Goal: Task Accomplishment & Management: Manage account settings

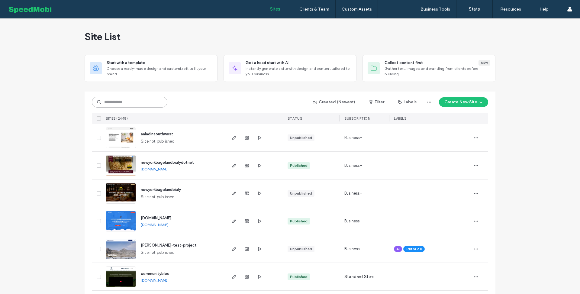
click at [140, 106] on input at bounding box center [130, 102] width 76 height 11
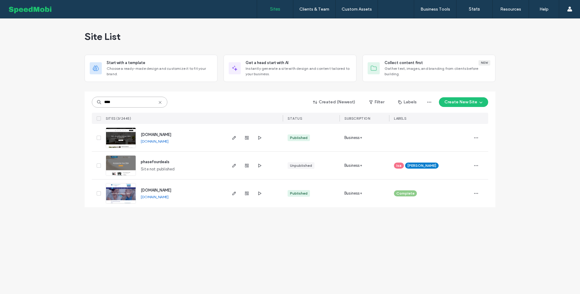
type input "****"
click at [165, 133] on span "[DOMAIN_NAME]" at bounding box center [156, 134] width 31 height 5
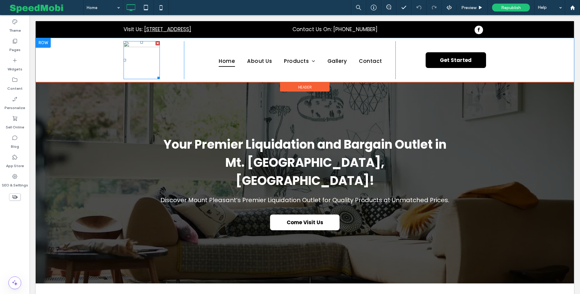
click at [149, 59] on img at bounding box center [142, 60] width 36 height 38
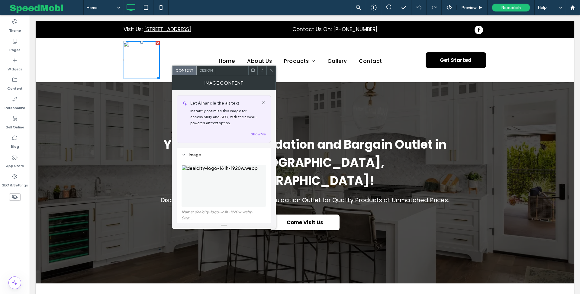
click at [273, 70] on icon at bounding box center [271, 70] width 5 height 5
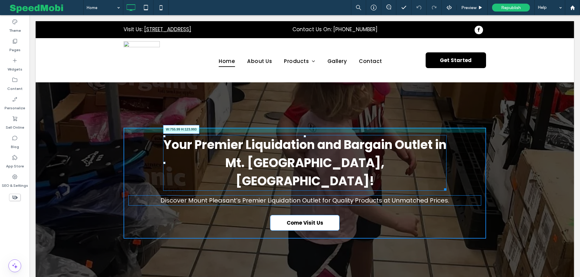
drag, startPoint x: 444, startPoint y: 168, endPoint x: 417, endPoint y: 165, distance: 27.7
click at [417, 165] on div "Your Premier Liquidation and Bargain Outlet in Mt. Pleasant, PA! W:755.99 H:123…" at bounding box center [304, 163] width 283 height 56
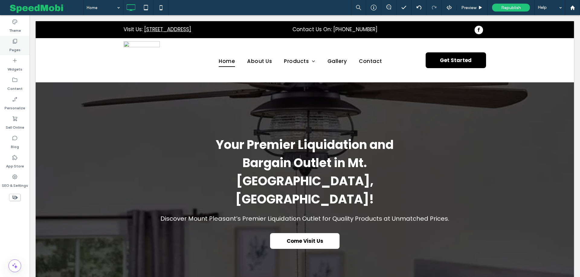
click at [11, 51] on label "Pages" at bounding box center [14, 48] width 11 height 8
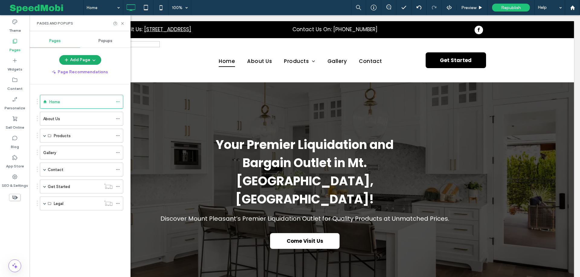
click at [88, 60] on button "Add Page" at bounding box center [80, 60] width 42 height 10
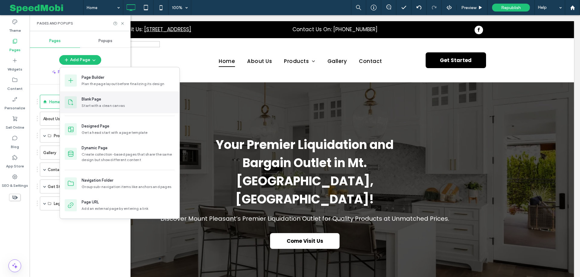
click at [106, 101] on div "Blank Page" at bounding box center [128, 99] width 93 height 6
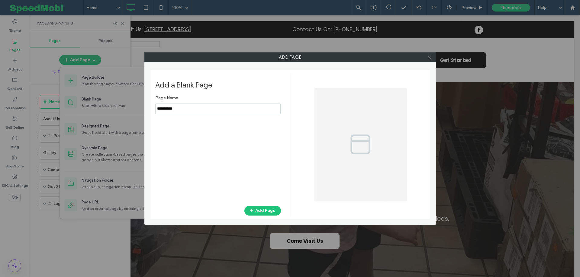
click at [189, 104] on input "notEmpty" at bounding box center [217, 108] width 125 height 11
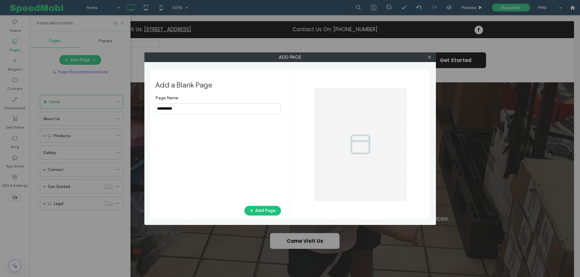
click at [189, 104] on input "notEmpty" at bounding box center [217, 108] width 125 height 11
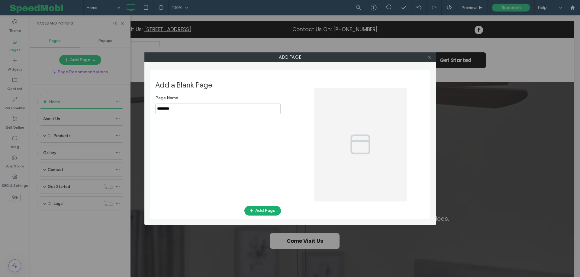
type input "********"
click at [254, 210] on icon "button" at bounding box center [251, 210] width 5 height 5
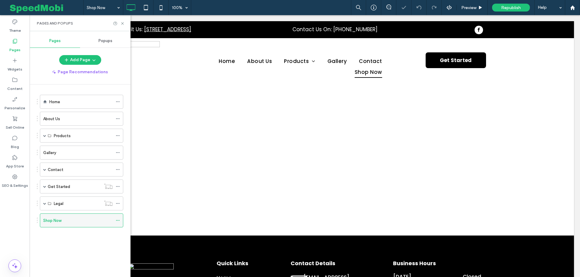
click at [119, 218] on icon at bounding box center [118, 220] width 4 height 4
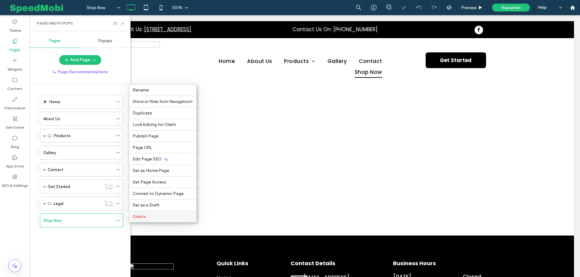
click at [147, 214] on label "Delete" at bounding box center [163, 216] width 60 height 5
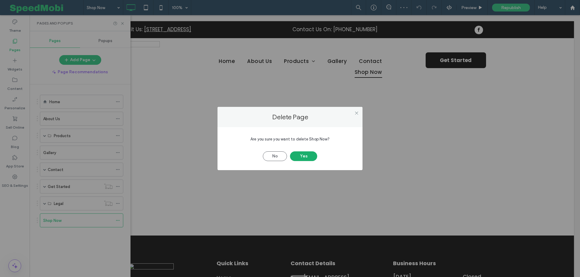
click at [301, 155] on button "Yes" at bounding box center [303, 156] width 27 height 10
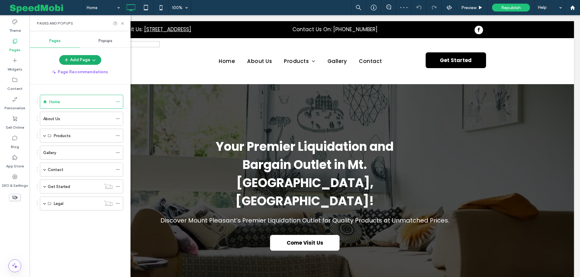
click at [77, 60] on button "Add Page" at bounding box center [80, 60] width 42 height 10
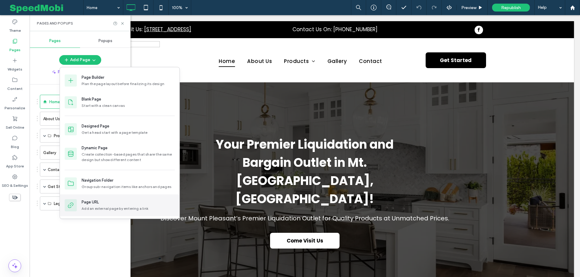
click at [104, 199] on div "Page URL" at bounding box center [128, 202] width 93 height 6
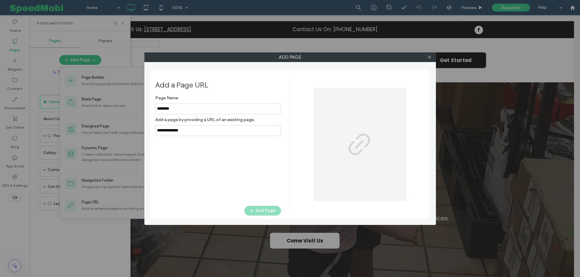
type input "********"
click at [199, 134] on input "notEmpty,url" at bounding box center [217, 130] width 125 height 11
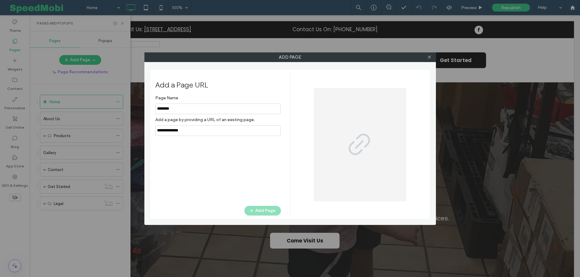
click at [199, 134] on input "notEmpty,url" at bounding box center [217, 130] width 125 height 11
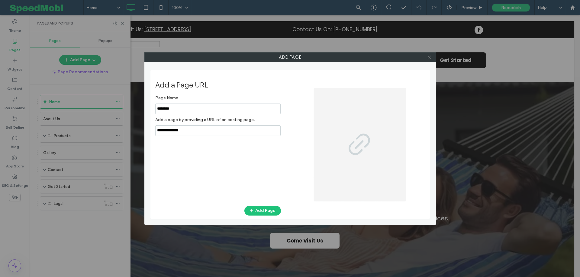
paste input "**********"
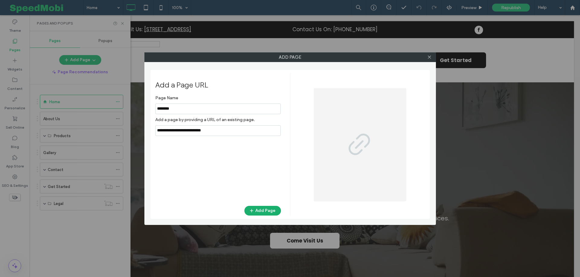
type input "**********"
click at [258, 209] on button "Add Page" at bounding box center [262, 210] width 37 height 10
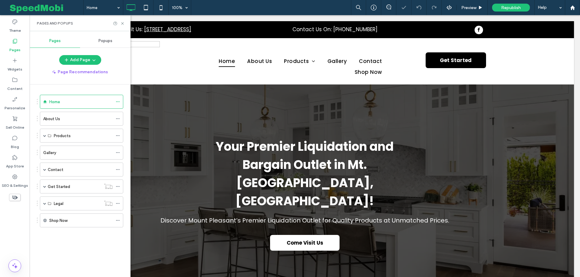
drag, startPoint x: 37, startPoint y: 218, endPoint x: 38, endPoint y: 169, distance: 48.7
click at [38, 169] on div "Home About Us Products General Household Items Furniture Kitchen Appliances Sal…" at bounding box center [80, 178] width 101 height 189
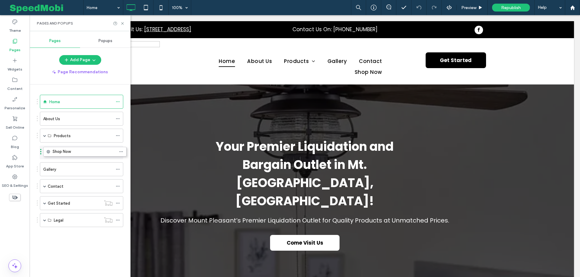
drag, startPoint x: 38, startPoint y: 218, endPoint x: 41, endPoint y: 152, distance: 65.6
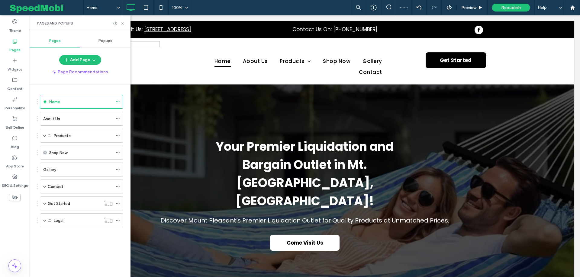
click at [121, 24] on icon at bounding box center [122, 23] width 5 height 5
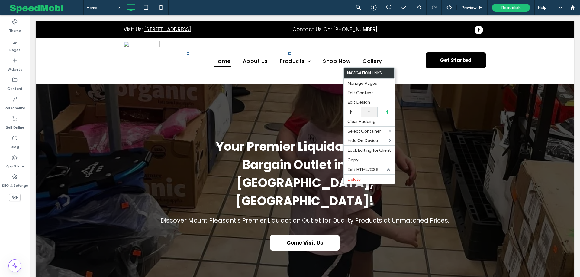
click at [367, 108] on div at bounding box center [369, 111] width 17 height 9
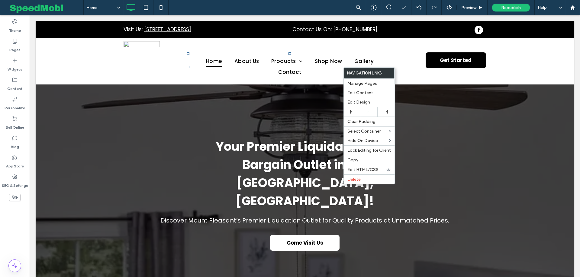
click at [316, 50] on div "Home About Us Products General Household Items Furniture Kitchen Appliances Sal…" at bounding box center [290, 61] width 212 height 40
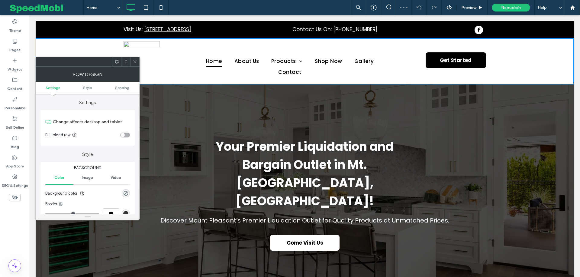
click at [125, 134] on div "toggle" at bounding box center [125, 134] width 10 height 5
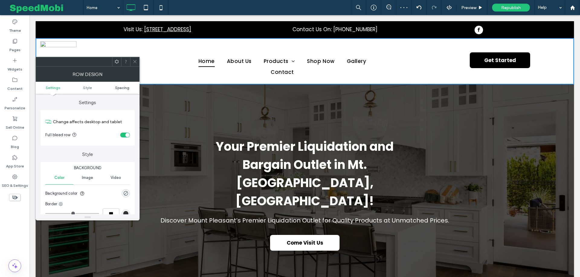
click at [122, 88] on span "Spacing" at bounding box center [122, 87] width 14 height 5
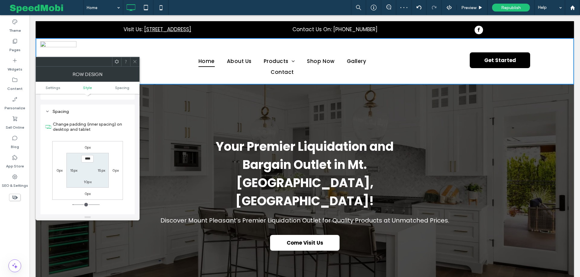
scroll to position [151, 0]
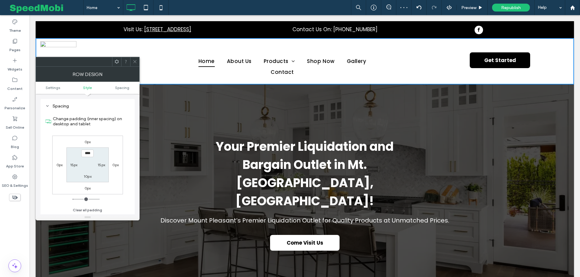
click at [76, 163] on label "15px" at bounding box center [74, 164] width 8 height 5
type input "**"
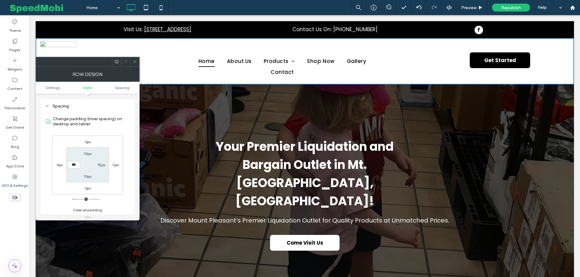
type input "***"
type input "*****"
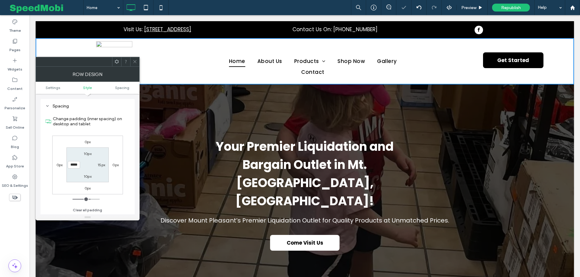
click at [99, 166] on div "15px" at bounding box center [102, 164] width 8 height 6
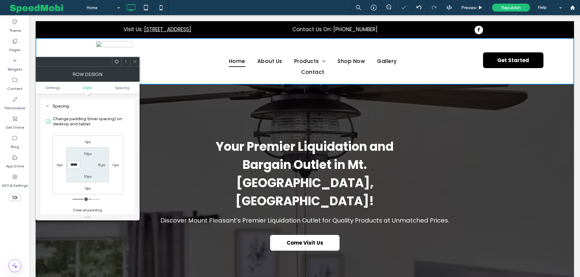
click at [99, 166] on label "15px" at bounding box center [102, 164] width 8 height 5
type input "**"
type input "***"
type input "*****"
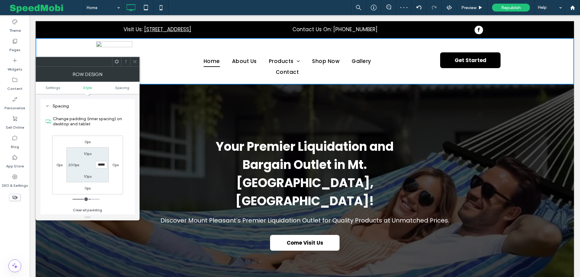
click at [135, 61] on icon at bounding box center [135, 61] width 5 height 5
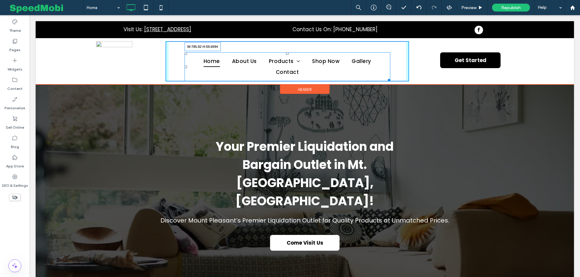
drag, startPoint x: 389, startPoint y: 78, endPoint x: 412, endPoint y: 78, distance: 23.0
click at [412, 78] on div "Click To Paste Home About Us Products General Household Items Furniture Kitchen…" at bounding box center [305, 61] width 418 height 40
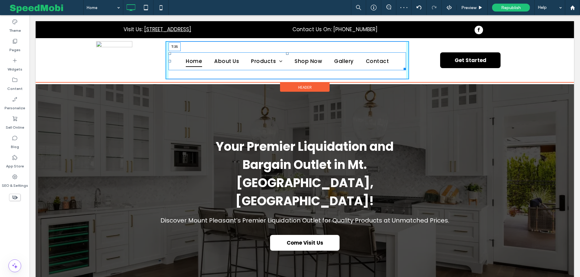
click at [287, 53] on div at bounding box center [287, 53] width 2 height 2
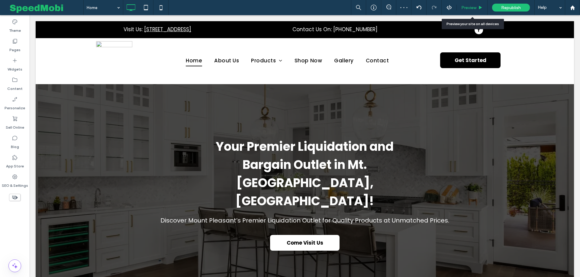
click at [470, 5] on span "Preview" at bounding box center [468, 7] width 15 height 5
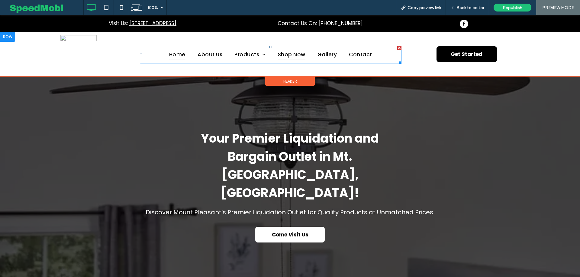
click at [294, 53] on span "Shop Now" at bounding box center [292, 54] width 28 height 11
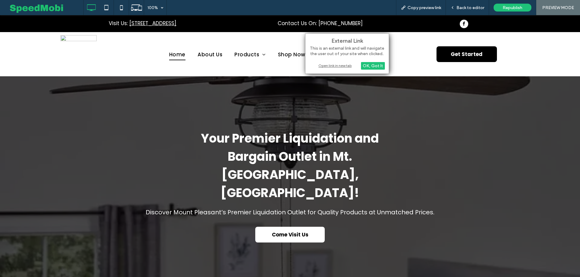
click at [322, 64] on div "Open link in new tab" at bounding box center [347, 65] width 76 height 6
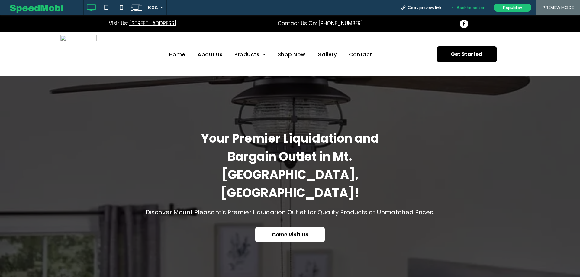
click at [461, 8] on span "Back to editor" at bounding box center [471, 7] width 28 height 5
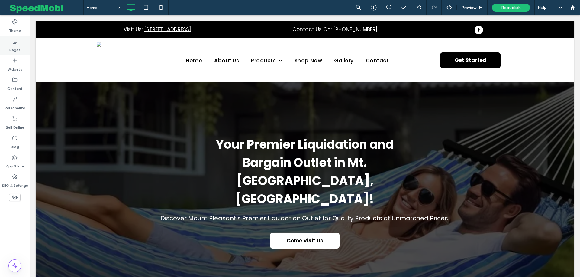
click at [20, 47] on div "Pages" at bounding box center [15, 45] width 30 height 19
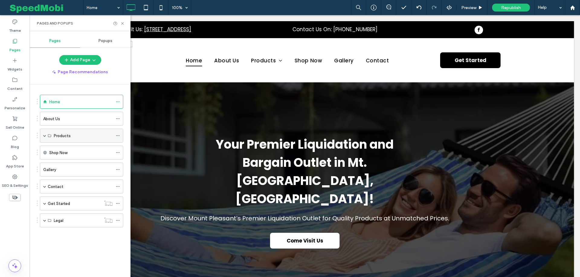
click at [118, 135] on use at bounding box center [117, 135] width 3 height 1
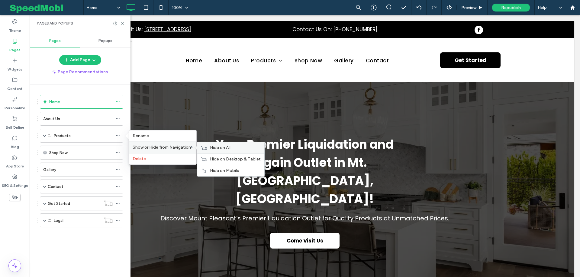
click at [208, 147] on div "Hide on All" at bounding box center [230, 147] width 67 height 11
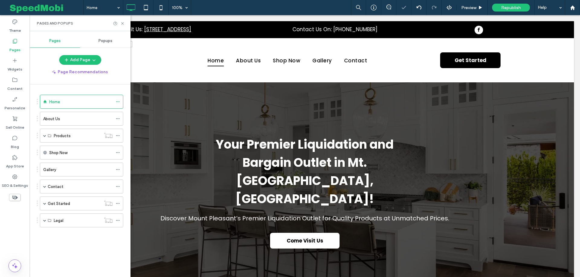
click at [123, 26] on div "Pages and Popups" at bounding box center [80, 23] width 101 height 16
click at [123, 25] on icon at bounding box center [122, 23] width 5 height 5
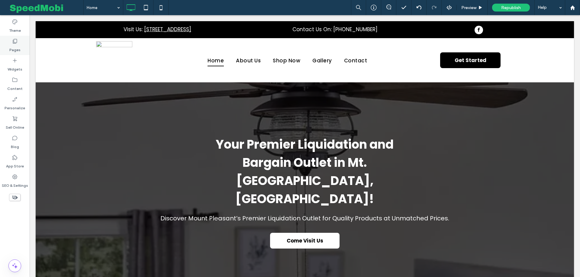
click at [19, 50] on label "Pages" at bounding box center [14, 48] width 11 height 8
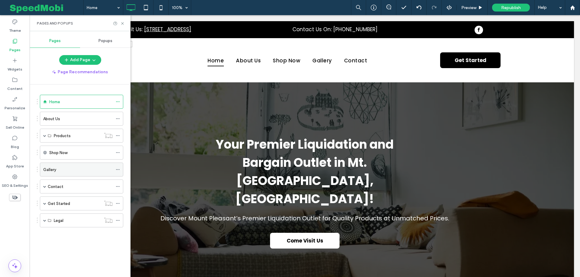
click at [118, 167] on icon at bounding box center [118, 169] width 4 height 4
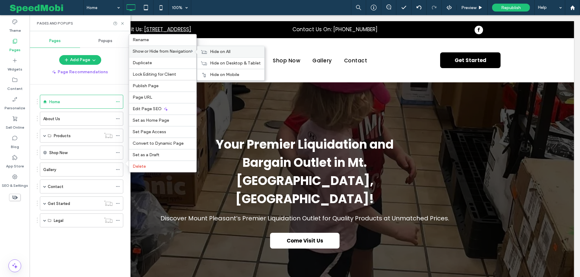
click at [211, 54] on span "Hide on All" at bounding box center [220, 51] width 21 height 5
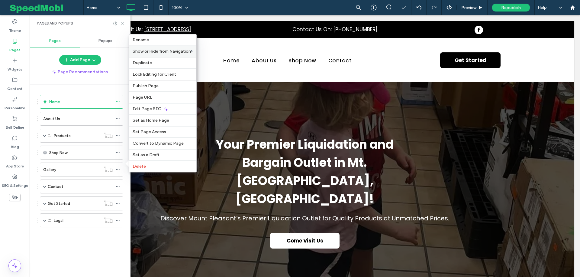
click at [122, 23] on use at bounding box center [122, 23] width 2 height 2
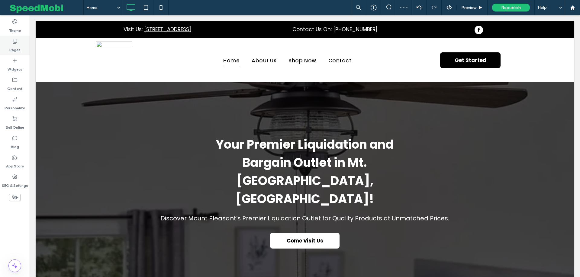
click at [10, 49] on label "Pages" at bounding box center [14, 48] width 11 height 8
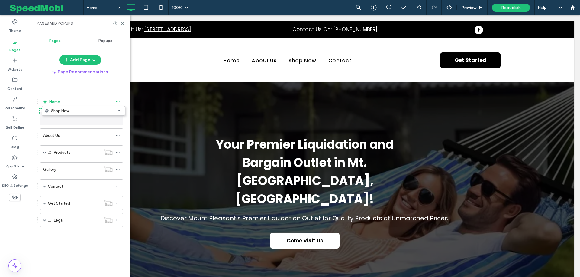
drag, startPoint x: 37, startPoint y: 151, endPoint x: 39, endPoint y: 114, distance: 37.5
click at [121, 24] on icon at bounding box center [122, 23] width 5 height 5
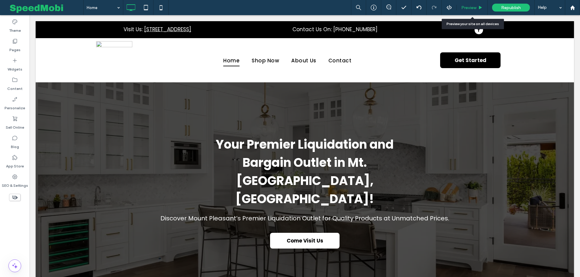
click at [471, 8] on span "Preview" at bounding box center [468, 7] width 15 height 5
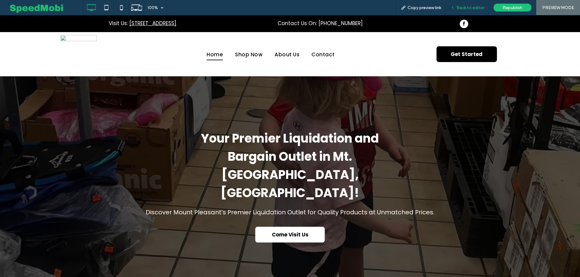
click at [469, 5] on span "Back to editor" at bounding box center [471, 7] width 28 height 5
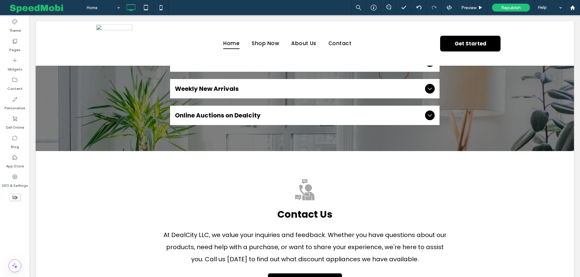
scroll to position [1108, 0]
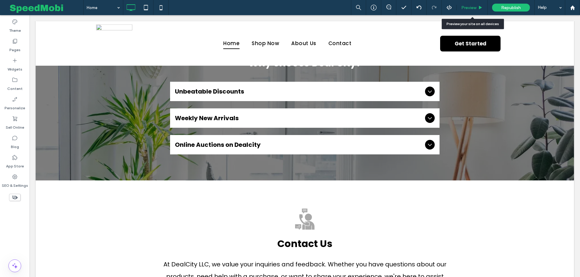
click at [470, 6] on span "Preview" at bounding box center [468, 7] width 15 height 5
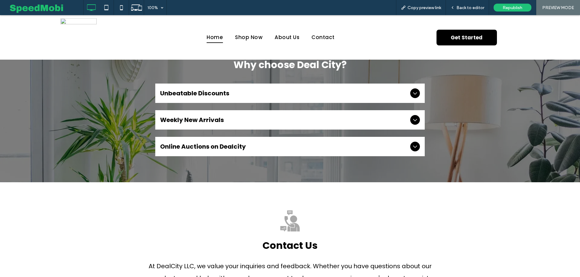
scroll to position [1113, 0]
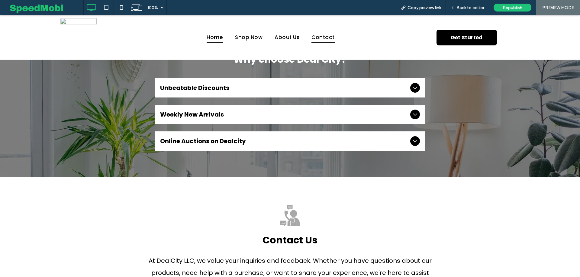
click at [328, 39] on span "Contact" at bounding box center [323, 37] width 23 height 11
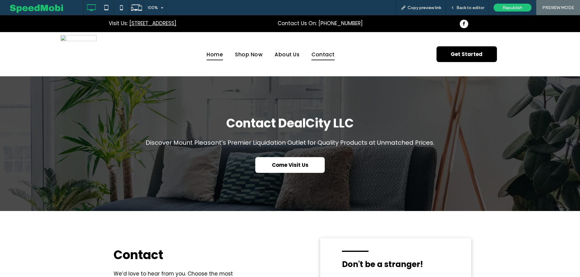
click at [216, 56] on span "Home" at bounding box center [215, 54] width 16 height 11
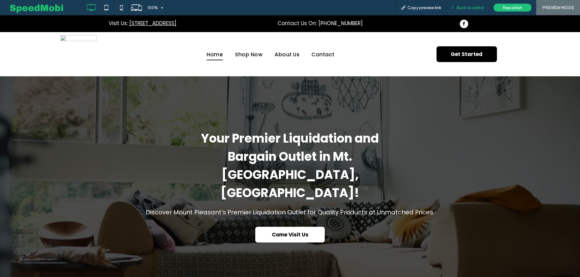
click at [475, 8] on span "Back to editor" at bounding box center [471, 7] width 28 height 5
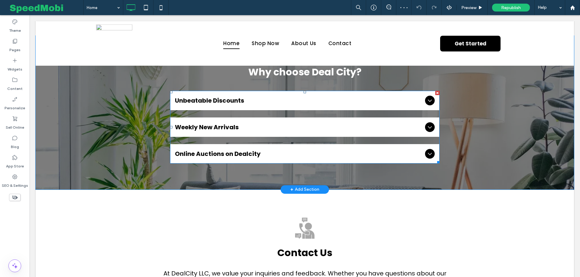
scroll to position [1104, 0]
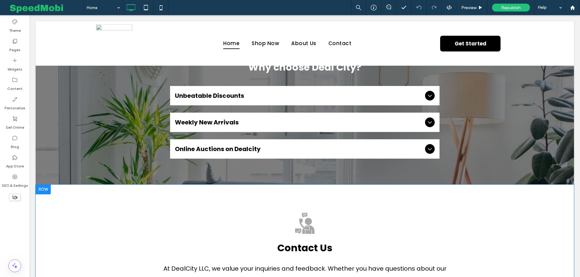
click at [48, 184] on div at bounding box center [43, 189] width 15 height 10
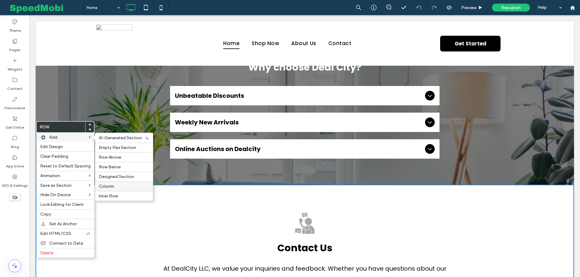
click at [109, 184] on span "Column" at bounding box center [106, 185] width 15 height 5
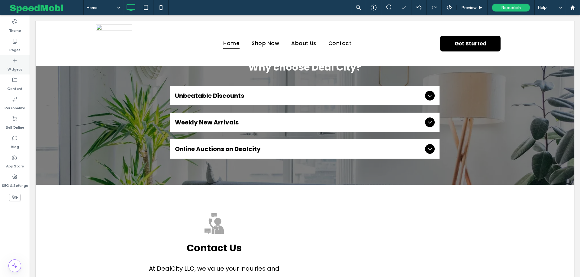
click at [20, 67] on label "Widgets" at bounding box center [15, 67] width 15 height 8
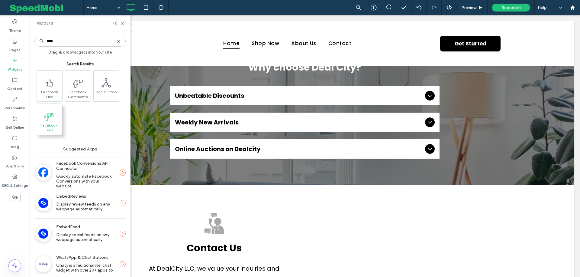
type input "****"
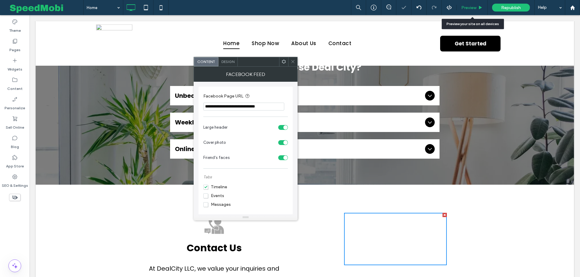
click at [470, 10] on span "Preview" at bounding box center [468, 7] width 15 height 5
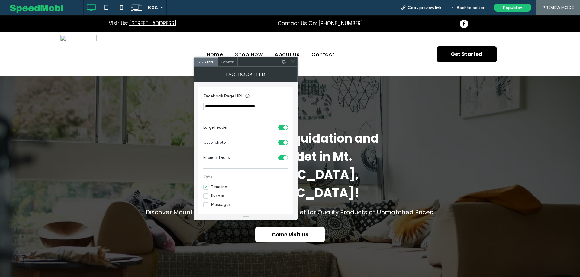
click at [467, 20] on link "facebook" at bounding box center [464, 25] width 8 height 10
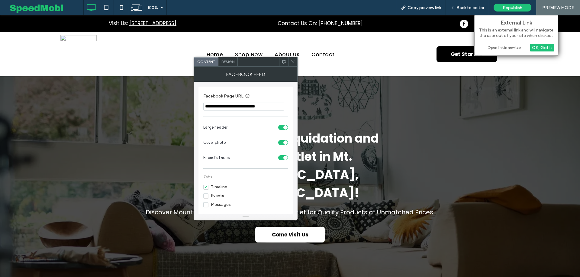
click at [494, 47] on div "Open link in new tab" at bounding box center [517, 47] width 76 height 6
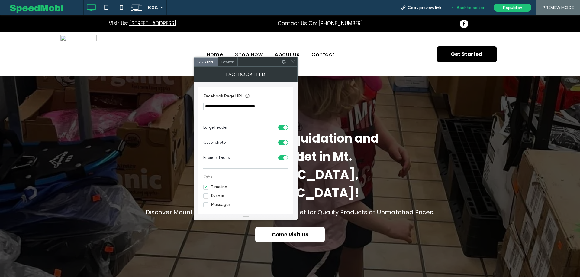
click at [465, 7] on span "Back to editor" at bounding box center [471, 7] width 28 height 5
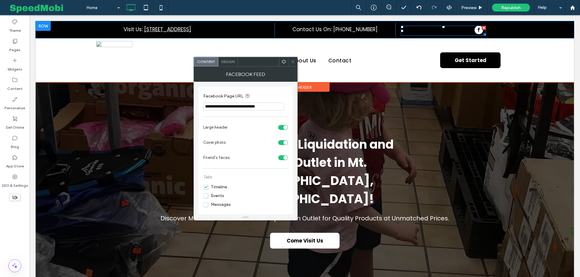
click at [480, 30] on span "facebook" at bounding box center [479, 30] width 8 height 8
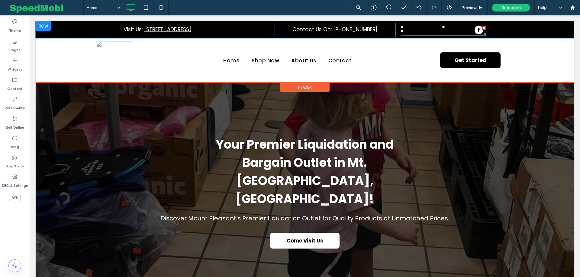
click at [448, 31] on div at bounding box center [443, 31] width 85 height 10
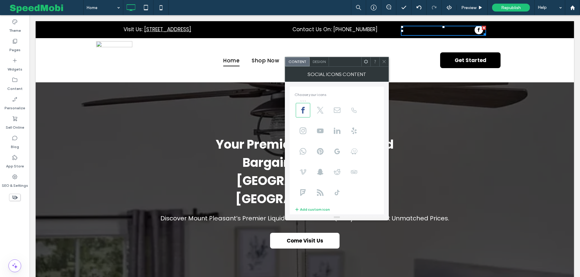
scroll to position [41, 0]
click at [322, 202] on input "**********" at bounding box center [338, 204] width 86 height 8
paste input "**********"
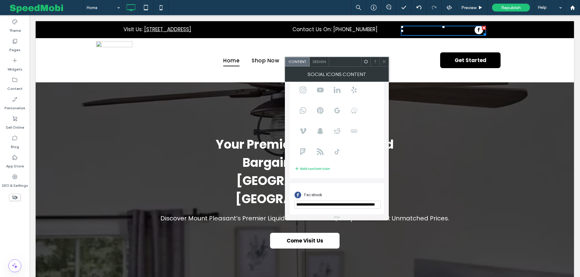
scroll to position [0, 25]
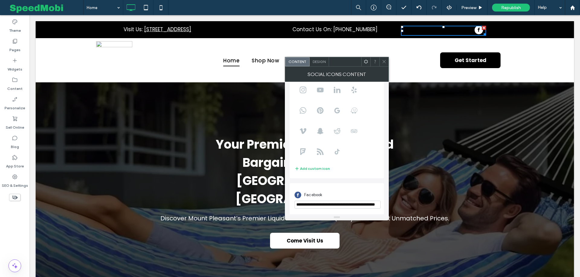
type input "**********"
click at [383, 61] on icon at bounding box center [384, 61] width 5 height 5
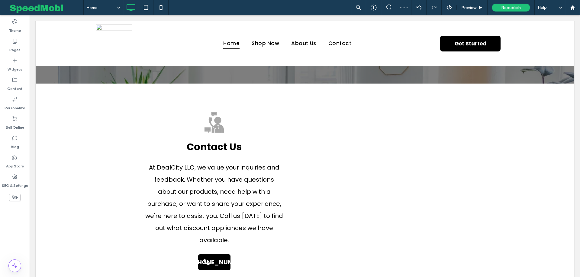
scroll to position [1152, 0]
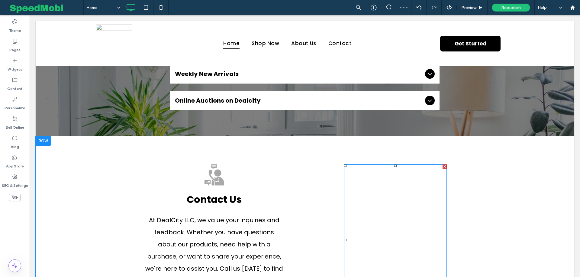
click at [374, 164] on span at bounding box center [395, 239] width 103 height 151
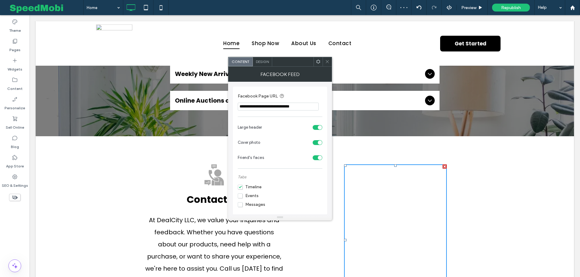
click at [261, 108] on input "**********" at bounding box center [278, 106] width 81 height 8
paste input "**********"
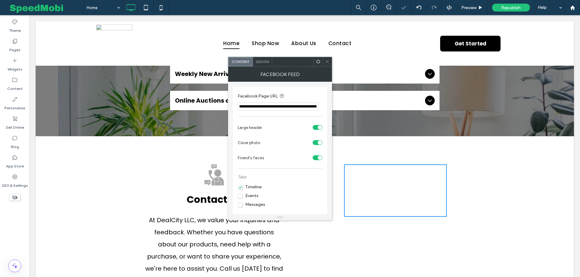
type input "**********"
click at [328, 60] on icon at bounding box center [327, 61] width 5 height 5
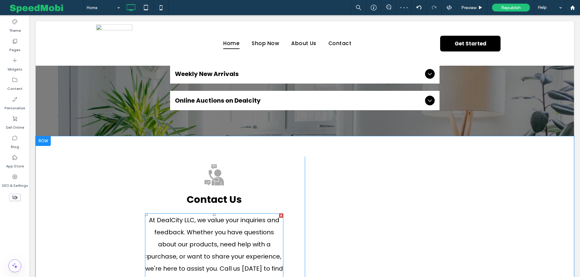
click at [207, 215] on span "At DealCity LLC, we value your inquiries and feedback. Whether you have questio…" at bounding box center [214, 255] width 138 height 81
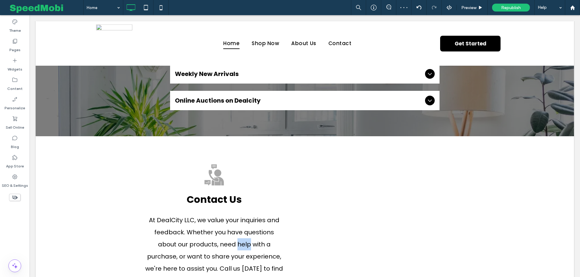
click at [207, 215] on span "At DealCity LLC, we value your inquiries and feedback. Whether you have questio…" at bounding box center [214, 255] width 138 height 81
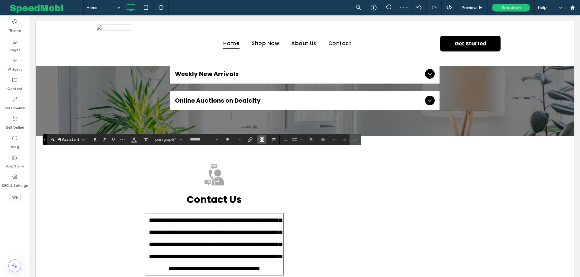
click at [260, 141] on use "Alignment" at bounding box center [262, 139] width 4 height 4
click at [263, 149] on label "ui.textEditor.alignment.left" at bounding box center [267, 149] width 21 height 9
click at [353, 140] on icon "Confirm" at bounding box center [355, 139] width 5 height 5
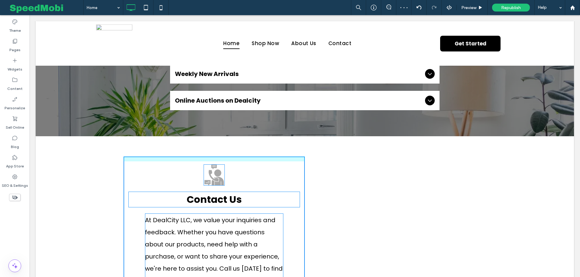
drag, startPoint x: 227, startPoint y: 261, endPoint x: 246, endPoint y: 244, distance: 25.7
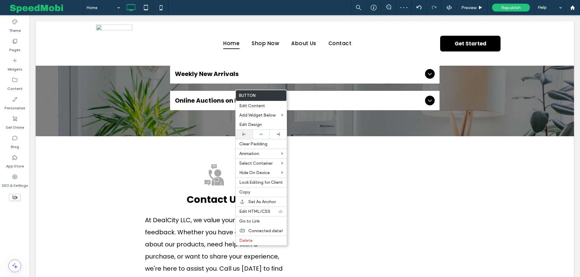
click at [244, 135] on div at bounding box center [244, 133] width 17 height 9
click at [168, 215] on span "At DealCity LLC, we value your inquiries and feedback. Whether you have questio…" at bounding box center [214, 255] width 138 height 81
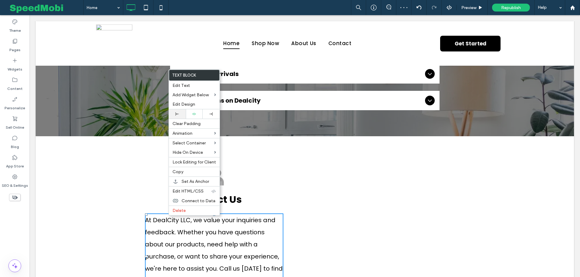
click at [177, 114] on icon at bounding box center [177, 113] width 3 height 3
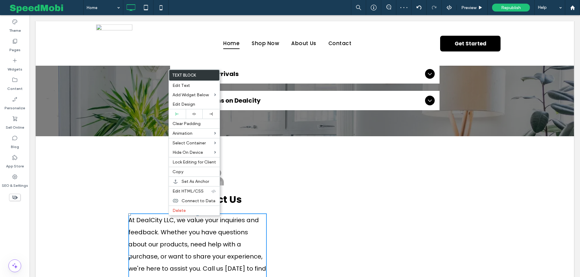
click at [167, 156] on div "Contact Us At DealCity LLC, we value your inquiries and feedback. Whether you h…" at bounding box center [214, 243] width 181 height 175
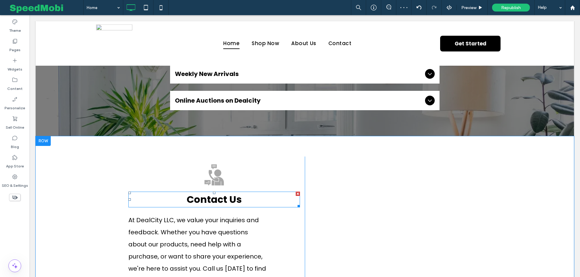
click at [216, 192] on span "Contact Us" at bounding box center [214, 199] width 55 height 14
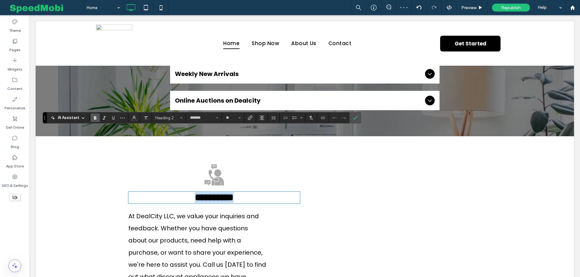
click at [216, 192] on span "**********" at bounding box center [214, 197] width 39 height 10
click at [260, 119] on icon "Alignment" at bounding box center [262, 117] width 5 height 5
click at [262, 127] on label "ui.textEditor.alignment.left" at bounding box center [267, 127] width 21 height 9
click at [353, 118] on use "Confirm" at bounding box center [355, 118] width 5 height 4
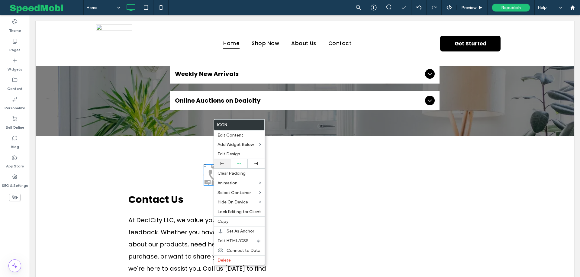
click at [223, 163] on use at bounding box center [222, 163] width 3 height 3
click at [173, 156] on div "Contact Us At DealCity LLC, we value your inquiries and feedback. Whether you h…" at bounding box center [214, 243] width 181 height 175
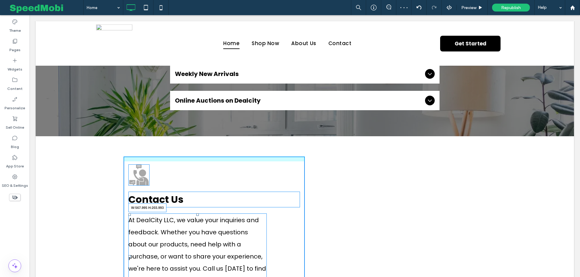
drag, startPoint x: 264, startPoint y: 221, endPoint x: 315, endPoint y: 221, distance: 51.7
click at [315, 221] on div "Contact Us At DealCity LLC, we value your inquiries and feedback. Whether you h…" at bounding box center [305, 243] width 363 height 175
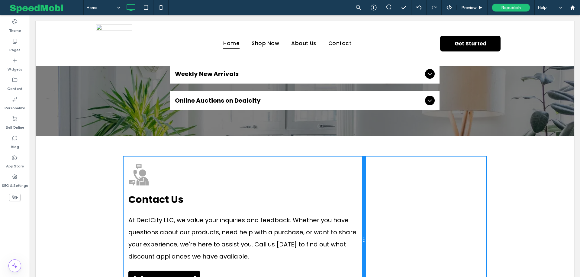
drag, startPoint x: 304, startPoint y: 183, endPoint x: 372, endPoint y: 184, distance: 68.3
click at [372, 184] on div "Contact Us At DealCity LLC, we value your inquiries and feedback. Whether you h…" at bounding box center [305, 239] width 363 height 167
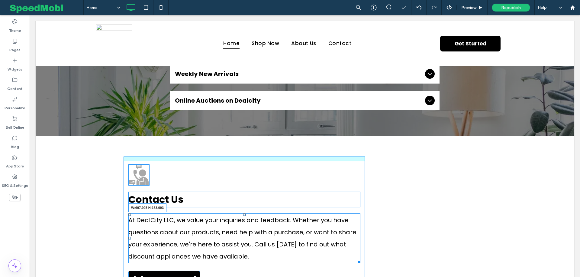
drag, startPoint x: 359, startPoint y: 198, endPoint x: 338, endPoint y: 197, distance: 21.2
click at [356, 258] on div at bounding box center [358, 260] width 5 height 5
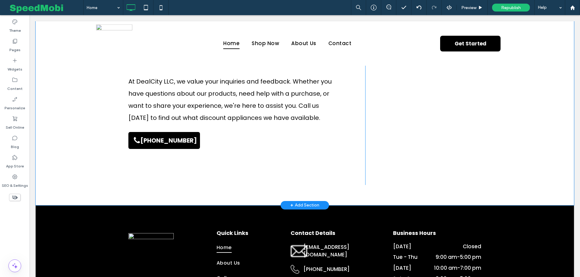
scroll to position [1312, 0]
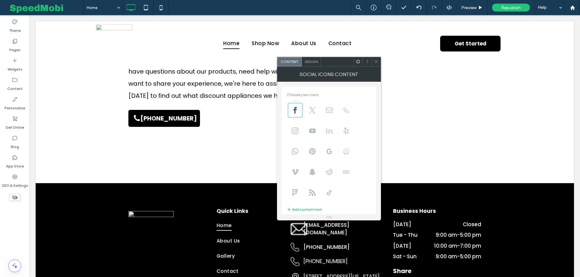
scroll to position [41, 0]
click at [378, 60] on icon at bounding box center [376, 61] width 5 height 5
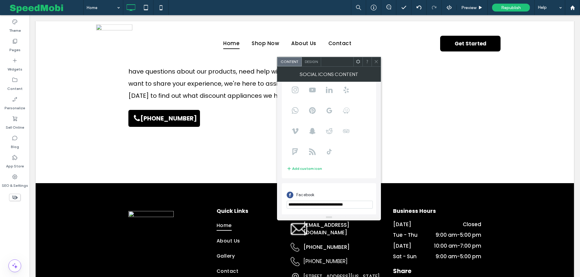
click at [334, 202] on input "**********" at bounding box center [330, 204] width 86 height 8
paste input "**********"
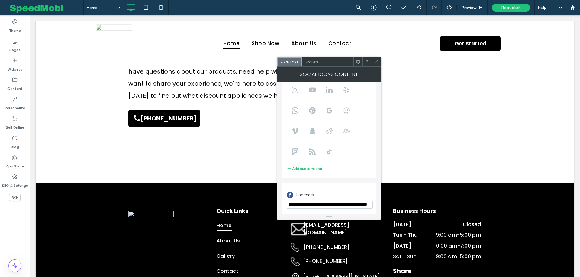
type input "**********"
click at [375, 62] on icon at bounding box center [376, 61] width 5 height 5
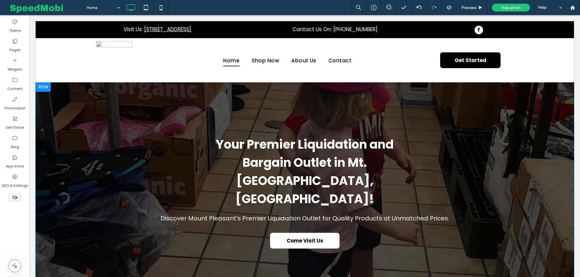
click at [205, 110] on div at bounding box center [305, 191] width 539 height 219
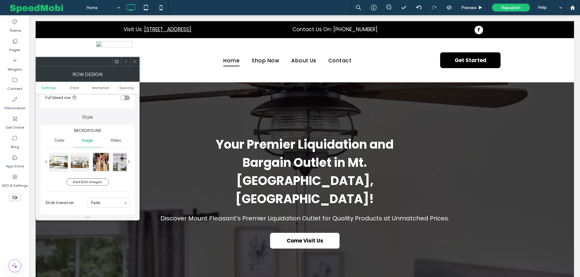
scroll to position [40, 0]
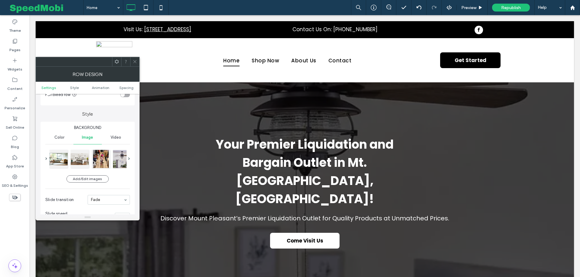
click at [73, 173] on div "Add/Edit images Slide transition Fade Slide speed (seconds) *" at bounding box center [87, 185] width 85 height 80
click at [73, 178] on button "Add/Edit images" at bounding box center [87, 178] width 42 height 7
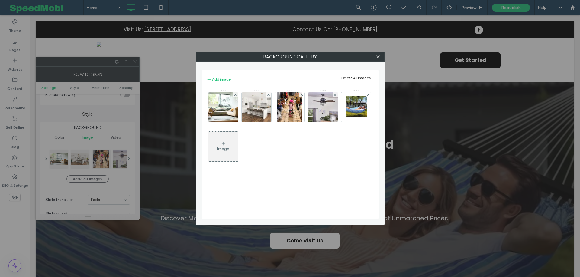
click at [220, 147] on div "Image" at bounding box center [223, 148] width 12 height 5
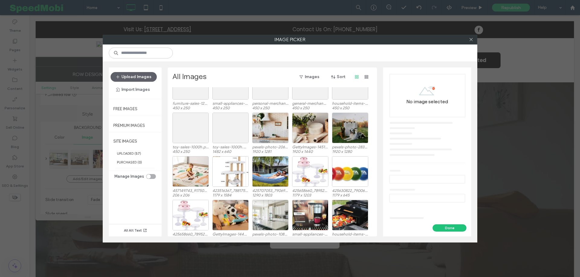
scroll to position [117, 0]
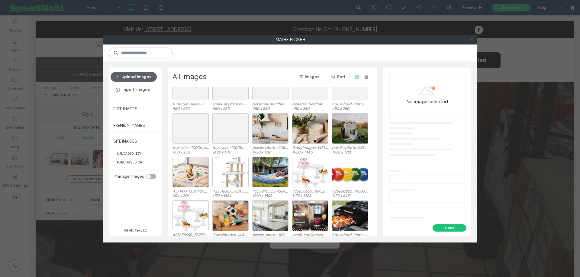
click at [473, 40] on icon at bounding box center [471, 39] width 5 height 5
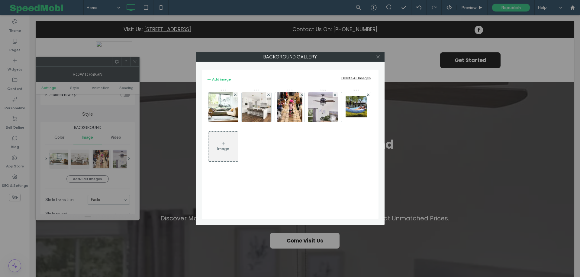
click at [380, 56] on icon at bounding box center [378, 56] width 5 height 5
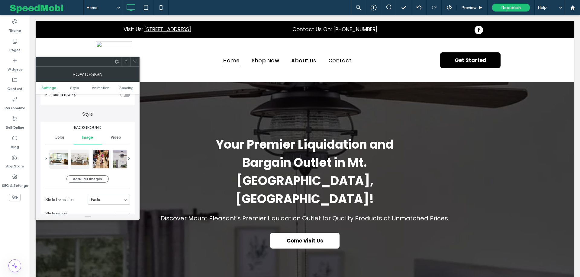
click at [135, 60] on icon at bounding box center [135, 61] width 5 height 5
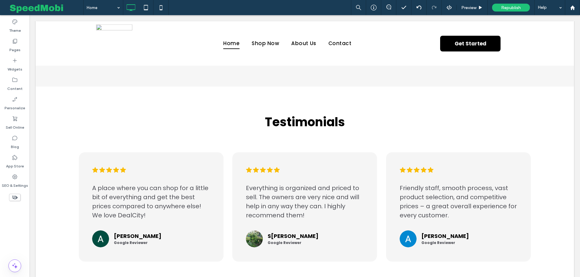
scroll to position [815, 0]
click at [16, 45] on label "Pages" at bounding box center [14, 48] width 11 height 8
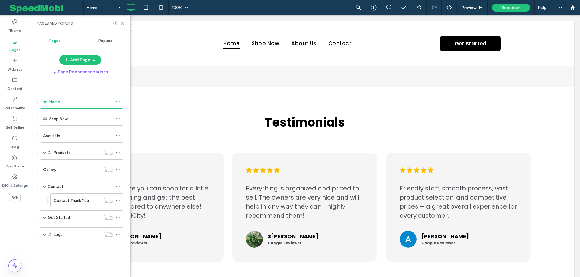
click at [122, 25] on icon at bounding box center [122, 23] width 5 height 5
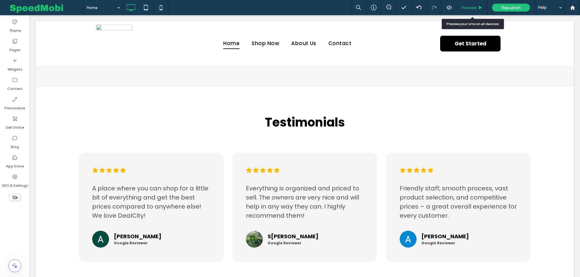
click at [477, 12] on div "Preview" at bounding box center [472, 7] width 31 height 15
click at [474, 12] on div "Preview" at bounding box center [472, 7] width 31 height 15
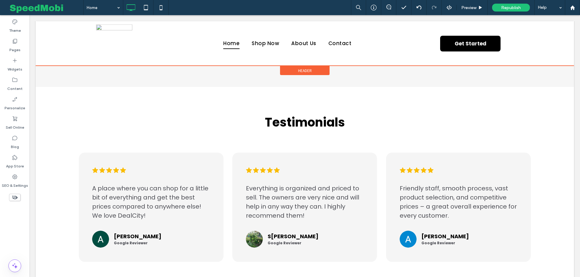
click at [267, 44] on div at bounding box center [305, 43] width 539 height 44
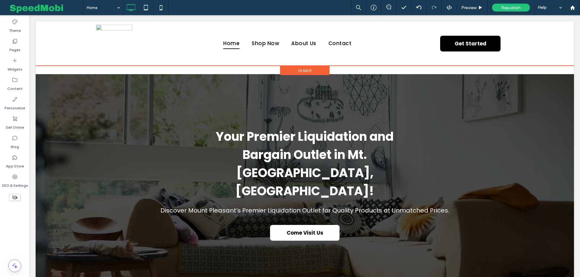
scroll to position [0, 0]
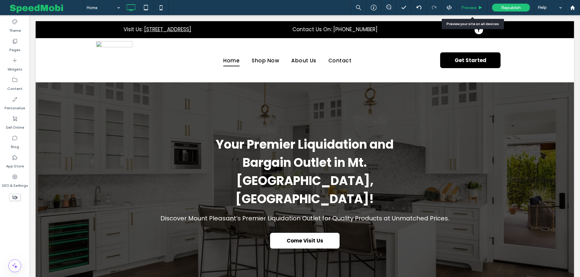
click at [475, 10] on div "Preview" at bounding box center [472, 7] width 31 height 15
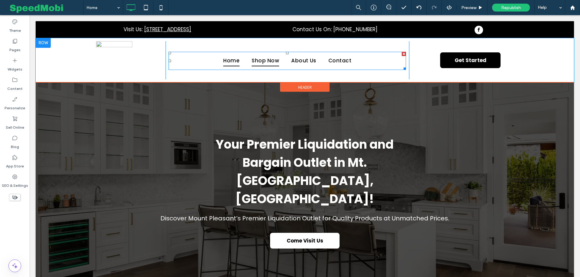
click at [259, 60] on span "Shop Now" at bounding box center [266, 60] width 28 height 11
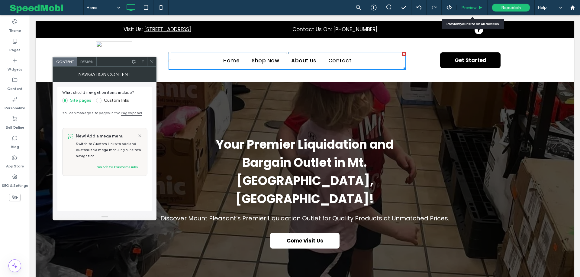
click at [467, 9] on span "Preview" at bounding box center [468, 7] width 15 height 5
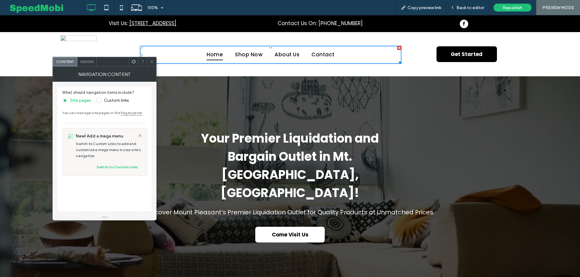
click at [153, 61] on icon at bounding box center [152, 61] width 5 height 5
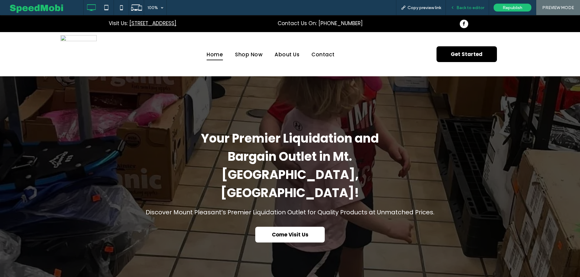
click at [461, 7] on span "Back to editor" at bounding box center [471, 7] width 28 height 5
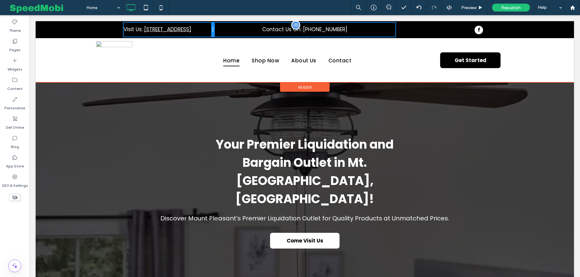
drag, startPoint x: 274, startPoint y: 30, endPoint x: 223, endPoint y: 30, distance: 51.7
click at [223, 30] on div "Visit Us: 200 Flower Way, Mt Pleasant, PA 15666 Click To Paste Contact Us On: (…" at bounding box center [305, 30] width 363 height 14
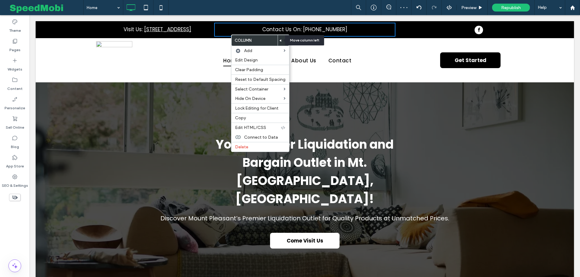
click at [280, 40] on use at bounding box center [281, 40] width 2 height 2
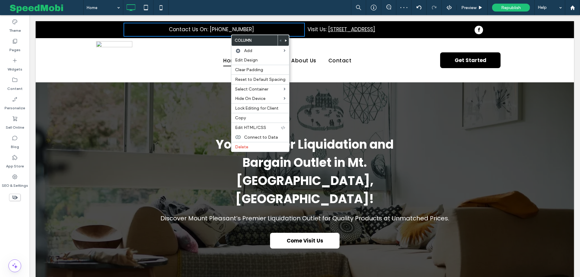
click at [215, 37] on div "Contact Us On: (724) 989-7305 Click To Paste" at bounding box center [214, 30] width 181 height 14
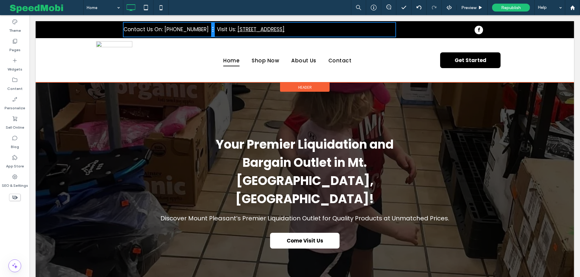
drag, startPoint x: 305, startPoint y: 31, endPoint x: 228, endPoint y: 30, distance: 76.5
click at [228, 30] on div "Contact Us On: (724) 989-7305 Click To Paste Visit Us: 200 Flower Way, Mt Pleas…" at bounding box center [305, 30] width 363 height 14
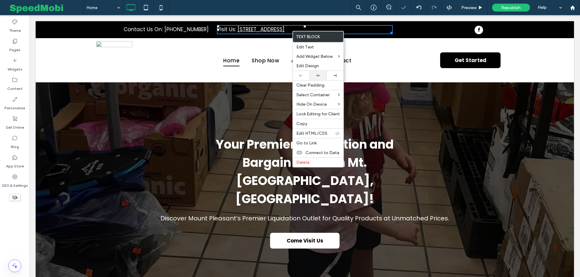
click at [318, 74] on icon at bounding box center [318, 75] width 4 height 4
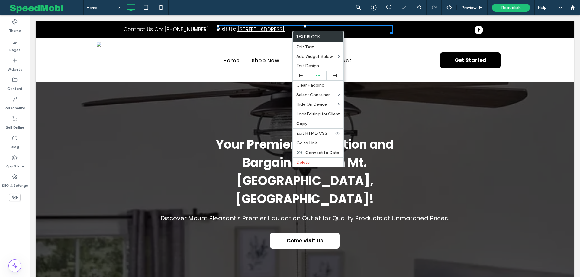
click at [285, 27] on link "200 Flower Way, Mt Pleasant, PA 15666" at bounding box center [261, 29] width 47 height 7
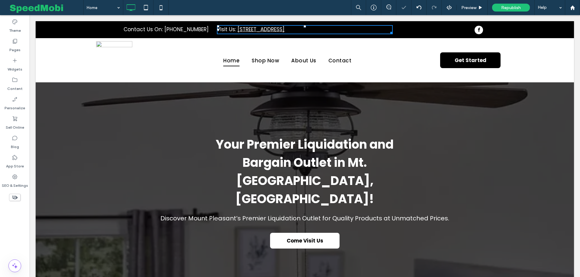
click at [285, 27] on link "200 Flower Way, Mt Pleasant, PA 15666" at bounding box center [261, 29] width 47 height 7
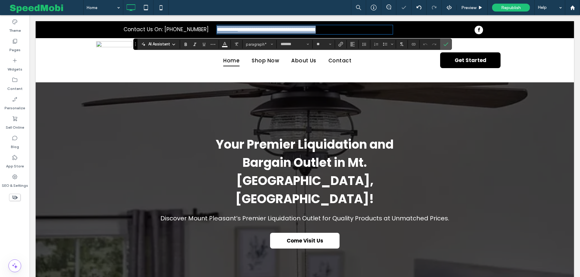
click at [316, 27] on link "**********" at bounding box center [277, 29] width 78 height 5
click at [352, 43] on icon "Alignment" at bounding box center [352, 44] width 5 height 5
click at [355, 63] on icon "ui.textEditor.alignment.center" at bounding box center [357, 62] width 5 height 5
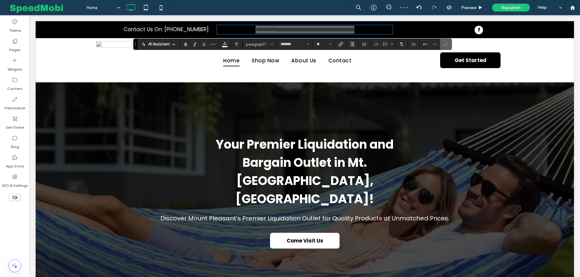
click at [444, 45] on use "Confirm" at bounding box center [446, 45] width 5 height 4
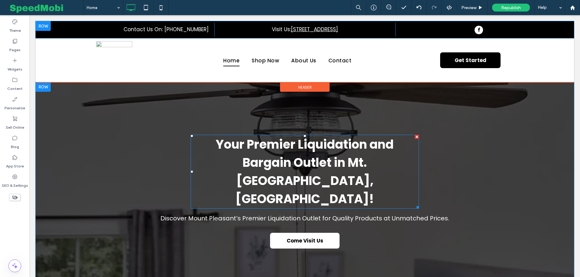
click at [290, 153] on h1 "Your Premier Liquidation and Bargain Outlet in Mt. Pleasant, PA!" at bounding box center [305, 171] width 228 height 73
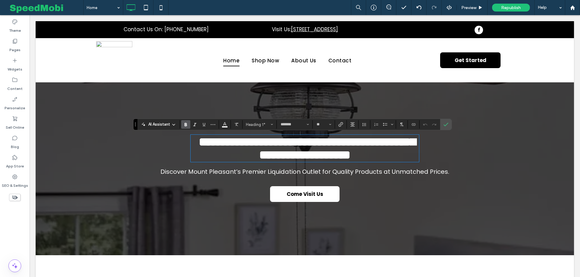
click at [293, 160] on span "**********" at bounding box center [307, 148] width 217 height 25
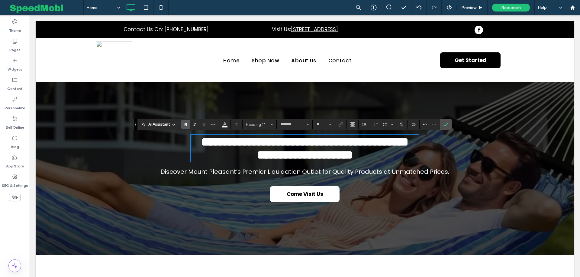
click at [340, 147] on span "**********" at bounding box center [304, 142] width 207 height 12
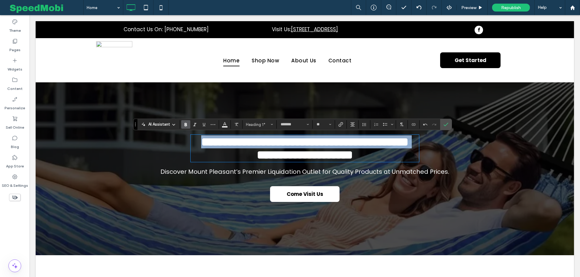
click at [340, 147] on span "**********" at bounding box center [304, 142] width 207 height 12
click at [394, 147] on span "**********" at bounding box center [304, 142] width 207 height 12
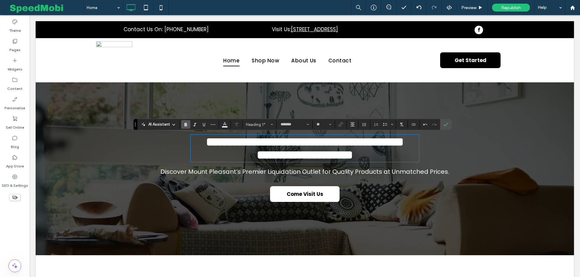
click at [391, 144] on span "**********" at bounding box center [305, 142] width 198 height 12
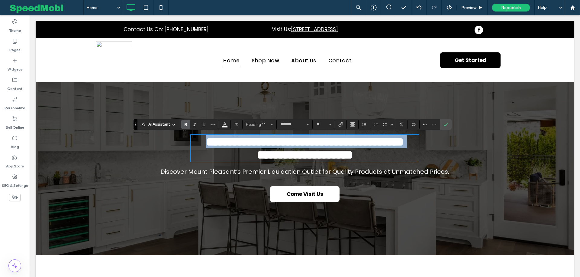
click at [391, 144] on span "**********" at bounding box center [305, 142] width 198 height 12
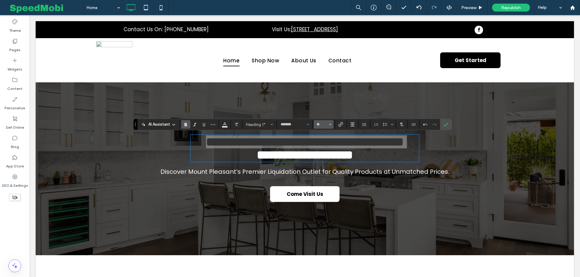
click at [324, 124] on input "**" at bounding box center [322, 124] width 12 height 5
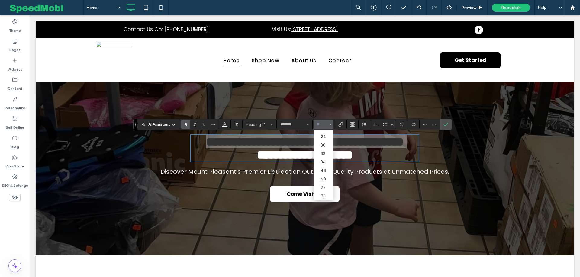
scroll to position [67, 0]
click at [320, 170] on label "48" at bounding box center [323, 170] width 19 height 8
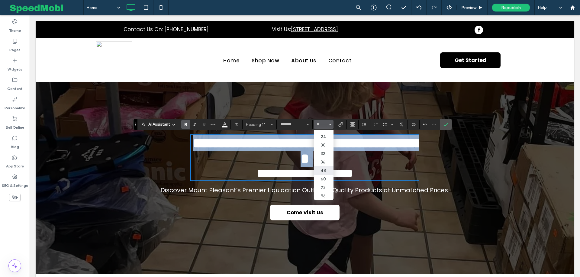
type input "**"
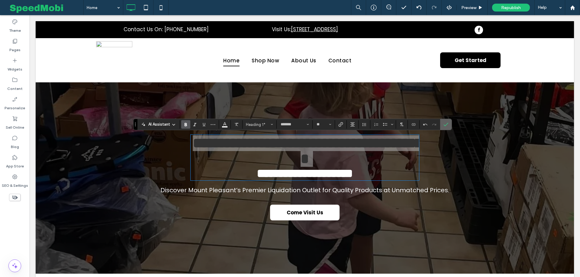
drag, startPoint x: 442, startPoint y: 125, endPoint x: 412, endPoint y: 112, distance: 32.5
click at [444, 125] on icon "Confirm" at bounding box center [446, 124] width 5 height 5
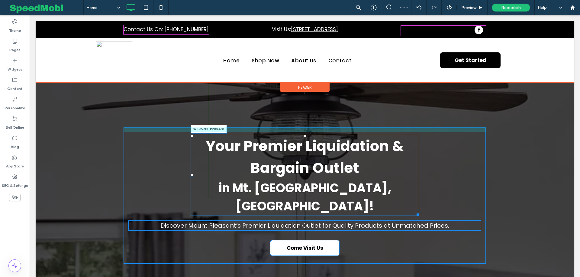
drag, startPoint x: 416, startPoint y: 195, endPoint x: 399, endPoint y: 189, distance: 18.5
click at [399, 189] on div "Your Premier Liquidation & Bargain Outlet in Mt. Pleasant, PA! W:635.99 H:208.4…" at bounding box center [305, 174] width 228 height 81
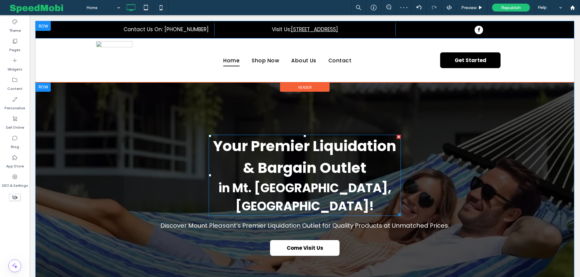
click at [348, 185] on span "in Mt. Pleasant, PA!" at bounding box center [304, 196] width 173 height 35
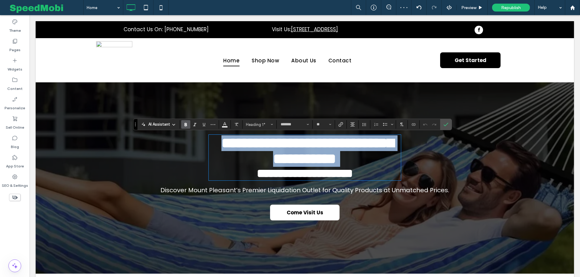
click at [348, 179] on span "**********" at bounding box center [305, 173] width 96 height 12
type input "**"
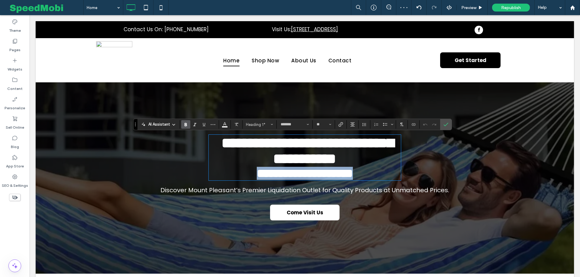
click at [348, 179] on span "**********" at bounding box center [305, 173] width 96 height 12
click at [322, 123] on input "**" at bounding box center [322, 124] width 12 height 5
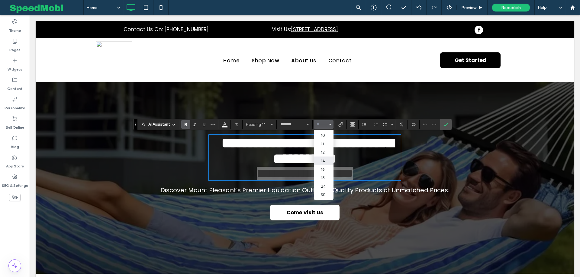
scroll to position [24, 0]
click at [322, 178] on label "24" at bounding box center [323, 177] width 19 height 8
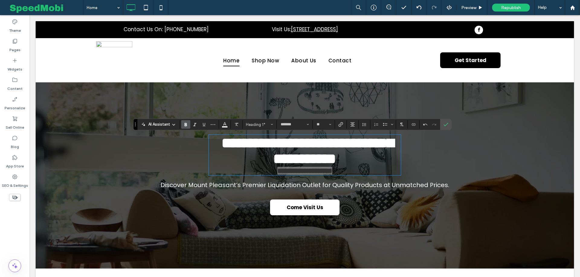
click at [186, 123] on icon "Bold" at bounding box center [185, 124] width 5 height 5
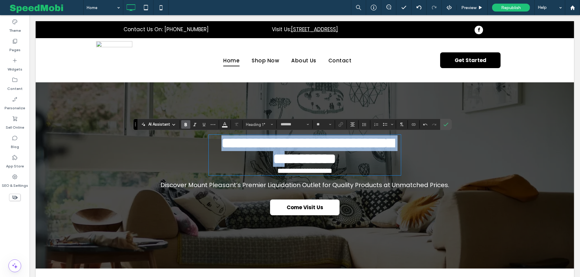
type input "*"
drag, startPoint x: 215, startPoint y: 146, endPoint x: 374, endPoint y: 196, distance: 166.4
click at [374, 196] on div "**********" at bounding box center [305, 174] width 363 height 95
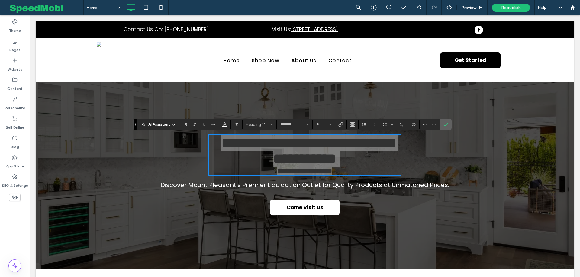
click at [444, 125] on icon "Confirm" at bounding box center [446, 124] width 5 height 5
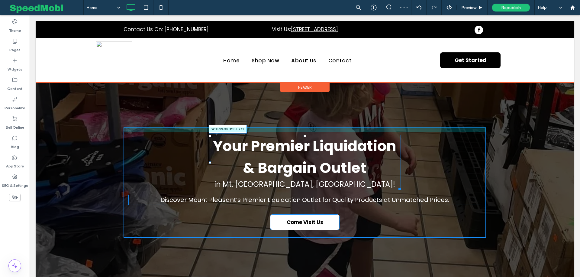
drag, startPoint x: 397, startPoint y: 187, endPoint x: 467, endPoint y: 178, distance: 70.8
click at [467, 178] on div "Your Premier Liquidation & Bargain Outlet in Mt. Pleasant, PA! W:1099.98 H:111.…" at bounding box center [305, 182] width 363 height 110
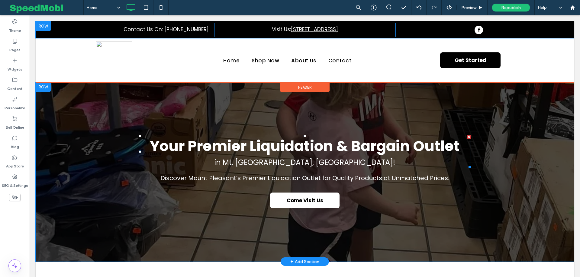
click at [314, 160] on span "in Mt. Pleasant, PA!" at bounding box center [305, 162] width 181 height 10
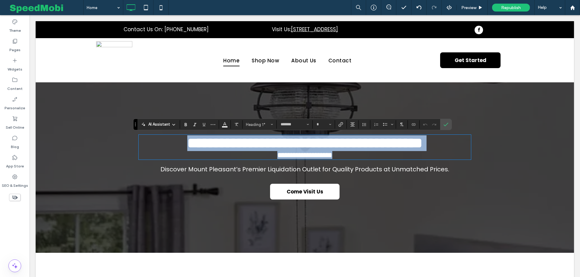
click at [314, 158] on span "**********" at bounding box center [304, 154] width 55 height 7
type input "**"
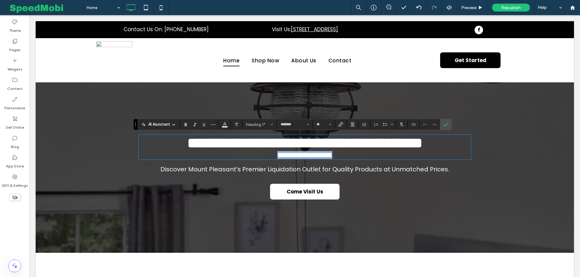
click at [314, 158] on span "**********" at bounding box center [304, 154] width 55 height 7
click at [320, 127] on input "**" at bounding box center [322, 124] width 12 height 5
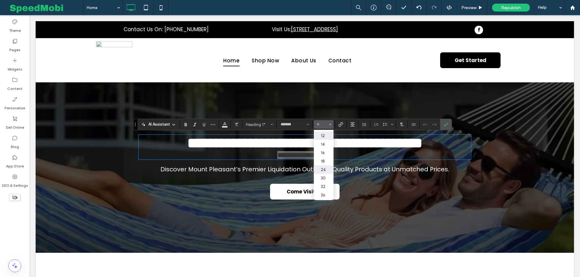
scroll to position [33, 0]
click at [322, 186] on label "32" at bounding box center [323, 185] width 19 height 8
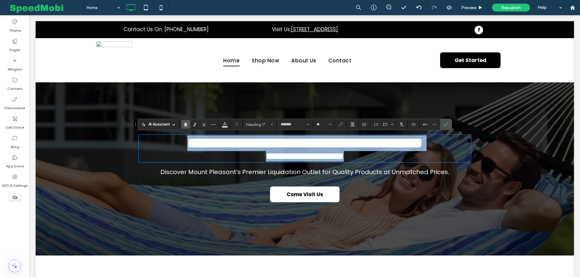
type input "*"
drag, startPoint x: 145, startPoint y: 148, endPoint x: 444, endPoint y: 173, distance: 300.0
click at [444, 173] on div "**********" at bounding box center [305, 168] width 363 height 83
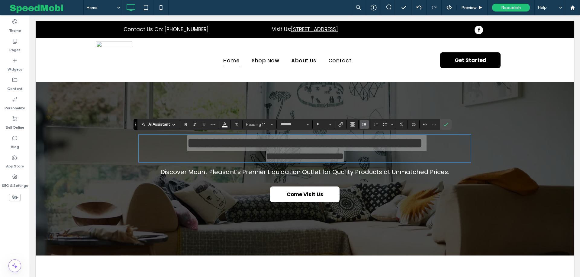
click at [363, 124] on use "Line Height" at bounding box center [364, 124] width 4 height 3
click at [372, 153] on div "1.5" at bounding box center [374, 151] width 15 height 5
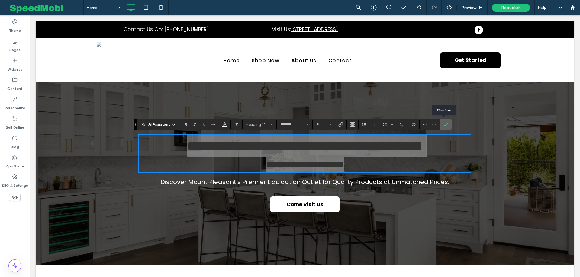
click at [445, 124] on icon "Confirm" at bounding box center [446, 124] width 5 height 5
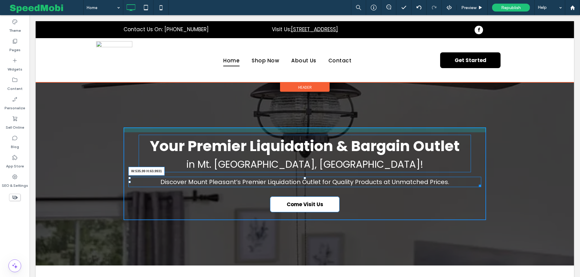
drag, startPoint x: 480, startPoint y: 185, endPoint x: 385, endPoint y: 186, distance: 95.2
click at [385, 186] on div "Discover Mount Pleasant’s Premier Liquidation Outlet for Quality Products at Un…" at bounding box center [304, 181] width 353 height 10
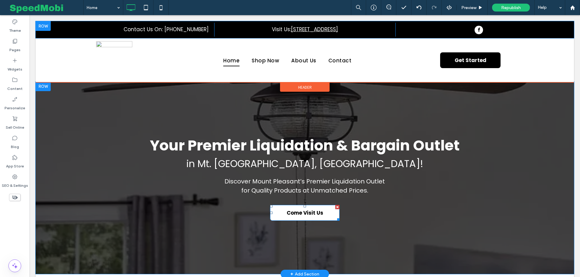
scroll to position [0, 0]
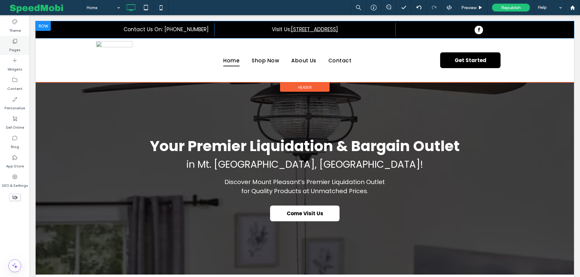
click at [17, 52] on label "Pages" at bounding box center [14, 48] width 11 height 8
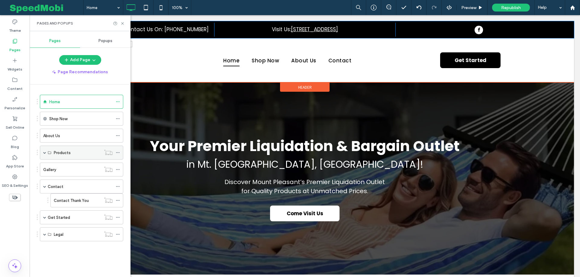
click at [43, 151] on span at bounding box center [44, 152] width 3 height 3
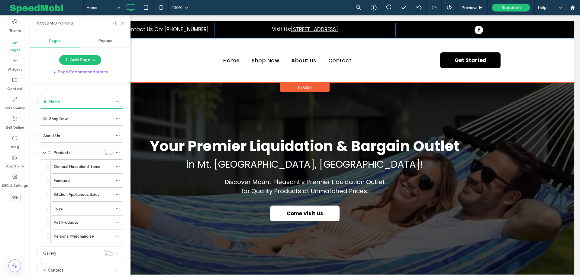
click at [122, 24] on icon at bounding box center [122, 23] width 5 height 5
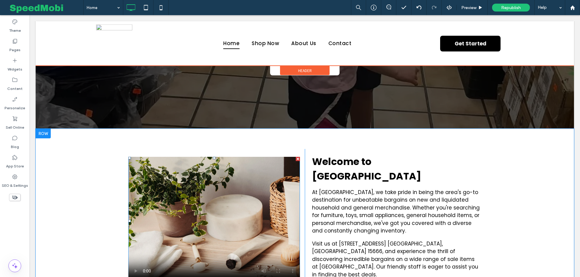
scroll to position [128, 0]
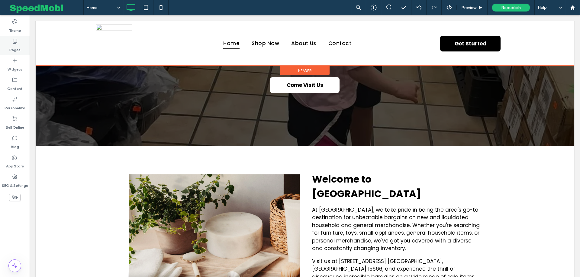
click at [20, 47] on div "Pages" at bounding box center [15, 45] width 30 height 19
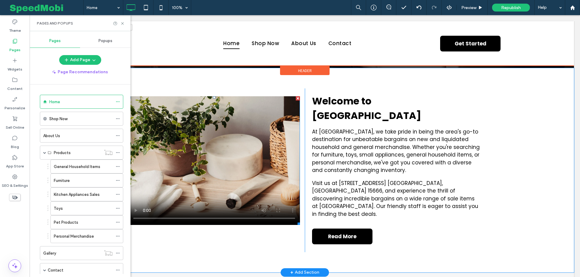
scroll to position [212, 0]
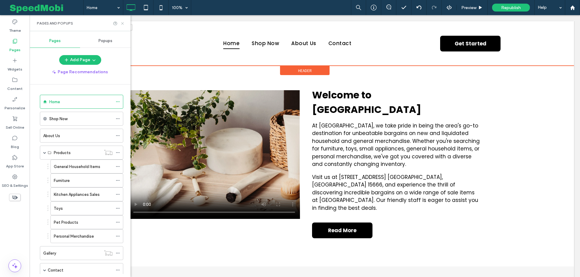
click at [122, 24] on icon at bounding box center [122, 23] width 5 height 5
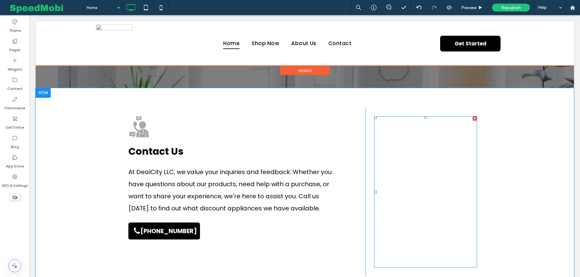
scroll to position [1169, 0]
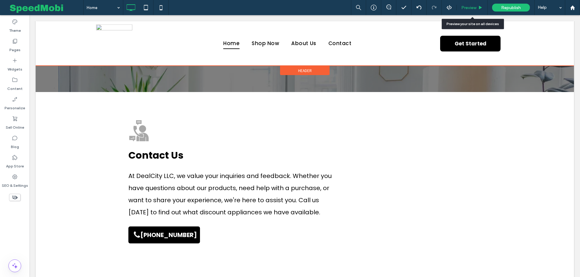
click at [467, 6] on span "Preview" at bounding box center [468, 7] width 15 height 5
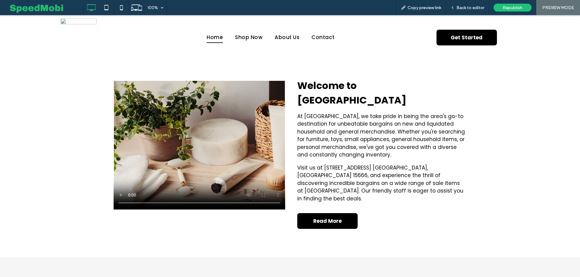
scroll to position [212, 0]
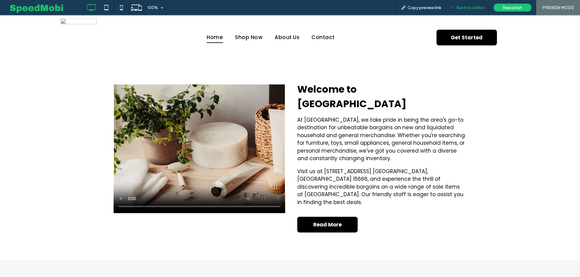
click at [464, 2] on div "Back to editor" at bounding box center [467, 7] width 43 height 15
click at [470, 8] on span "Back to editor" at bounding box center [471, 7] width 28 height 5
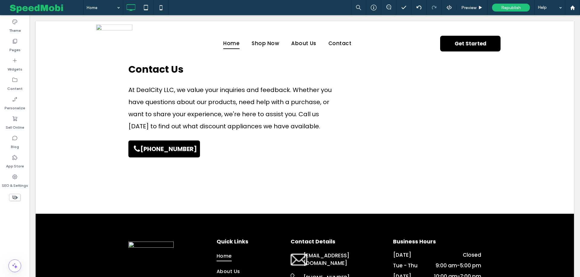
scroll to position [1256, 0]
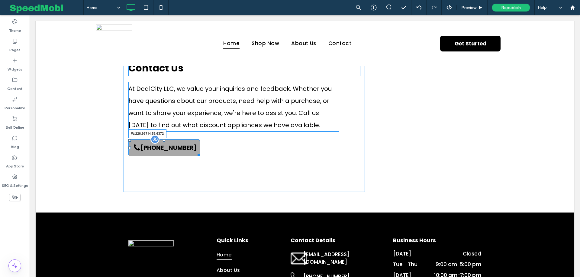
drag, startPoint x: 197, startPoint y: 127, endPoint x: 194, endPoint y: 128, distance: 3.2
click at [196, 151] on div at bounding box center [198, 153] width 5 height 5
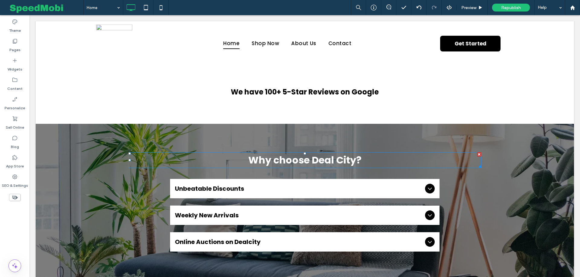
scroll to position [982, 0]
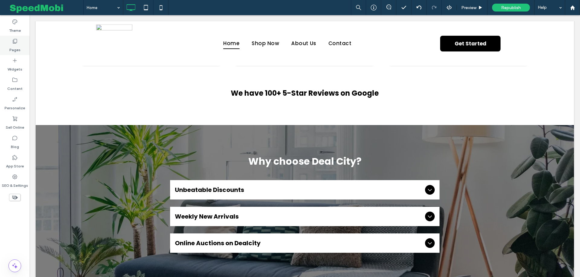
click at [15, 43] on use at bounding box center [15, 41] width 4 height 5
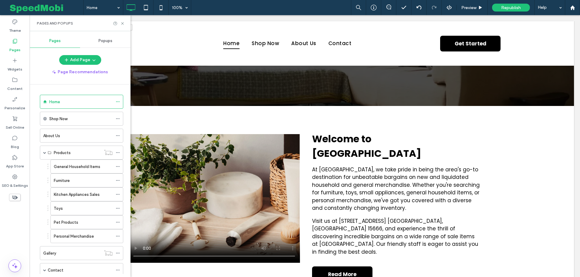
scroll to position [198, 0]
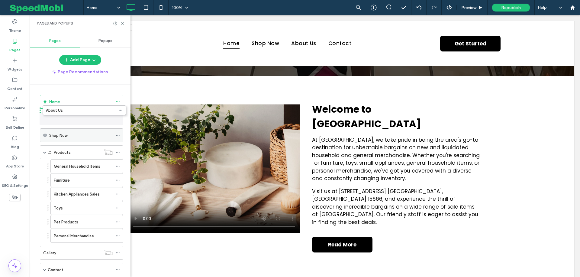
drag, startPoint x: 38, startPoint y: 133, endPoint x: 40, endPoint y: 111, distance: 22.2
click at [72, 168] on div "General Household Items" at bounding box center [83, 166] width 59 height 13
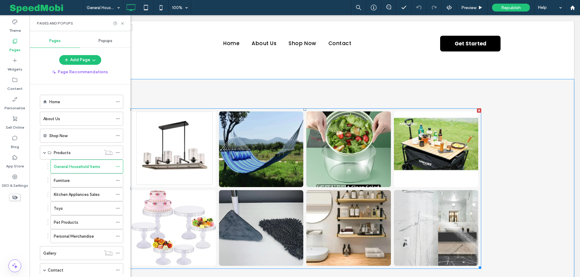
scroll to position [322, 0]
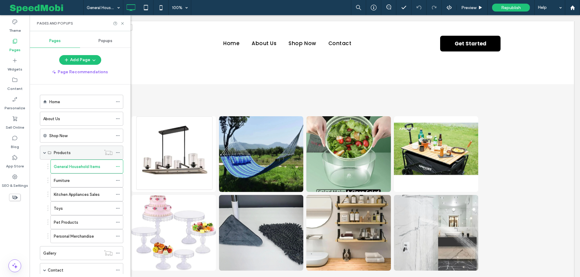
click at [44, 151] on span at bounding box center [44, 152] width 3 height 3
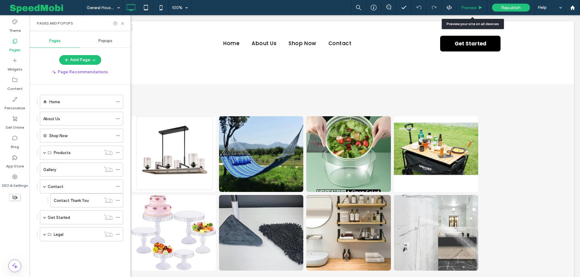
drag, startPoint x: 464, startPoint y: 10, endPoint x: 434, endPoint y: 2, distance: 31.0
click at [464, 10] on span "Preview" at bounding box center [468, 7] width 15 height 5
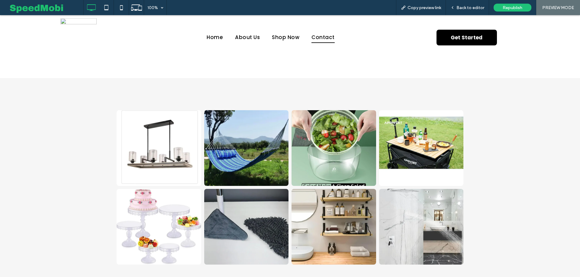
click at [328, 37] on span "Contact" at bounding box center [323, 37] width 23 height 11
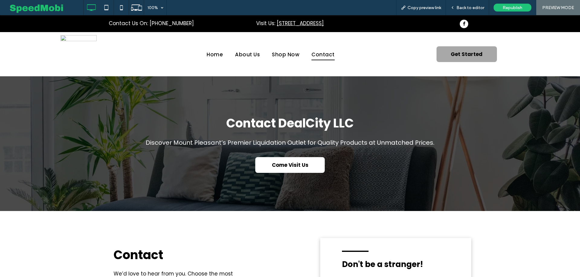
click at [480, 59] on link "Get Started" at bounding box center [467, 54] width 60 height 16
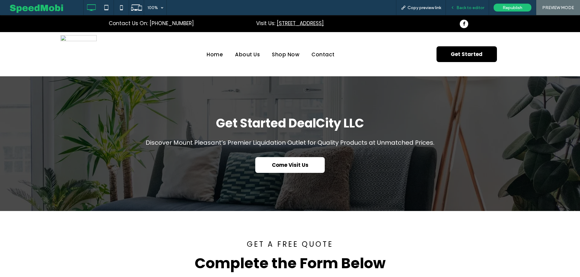
click at [463, 9] on span "Back to editor" at bounding box center [471, 7] width 28 height 5
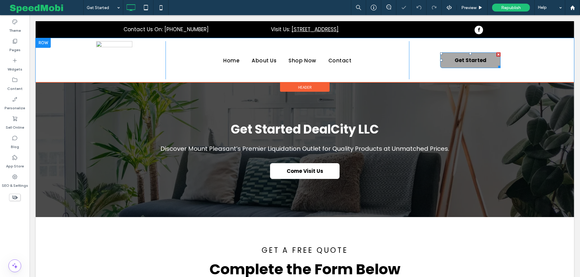
click at [468, 64] on link "Get Started" at bounding box center [470, 60] width 60 height 16
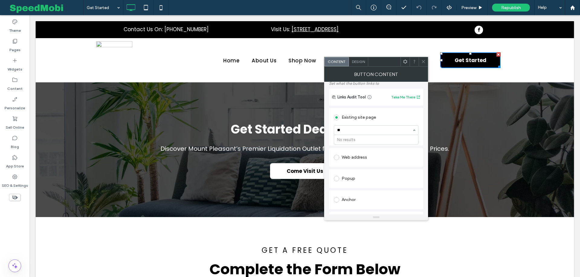
type input "**"
click at [390, 116] on div "Existing site page" at bounding box center [376, 117] width 85 height 10
click at [338, 156] on span at bounding box center [336, 156] width 5 height 5
click at [361, 150] on input "url" at bounding box center [376, 150] width 85 height 8
paste input "**********"
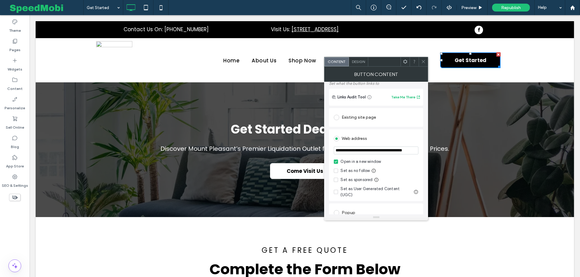
scroll to position [0, 10]
type input "**********"
click at [425, 61] on icon at bounding box center [423, 61] width 5 height 5
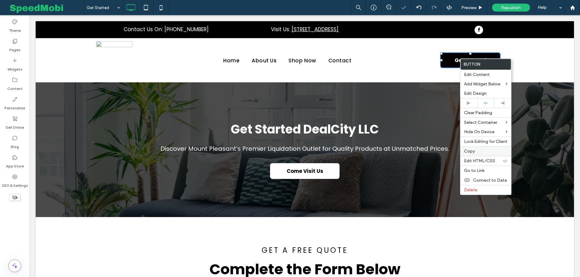
click at [477, 149] on label "Copy" at bounding box center [486, 150] width 44 height 5
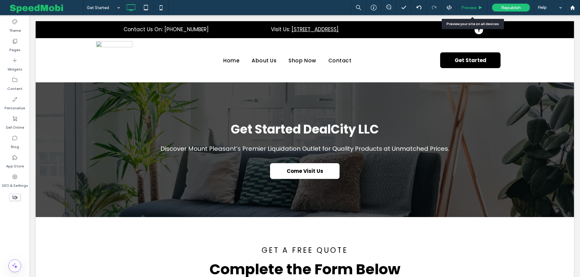
click at [470, 3] on div "Preview" at bounding box center [472, 7] width 31 height 15
click at [474, 9] on span "Preview" at bounding box center [468, 7] width 15 height 5
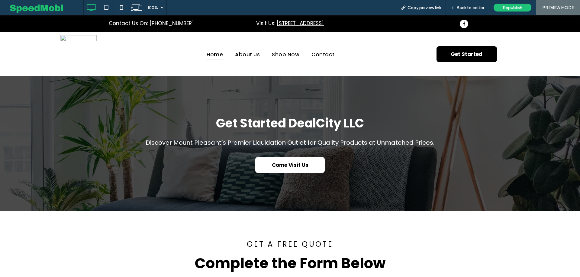
click at [222, 54] on span "Home" at bounding box center [215, 54] width 16 height 11
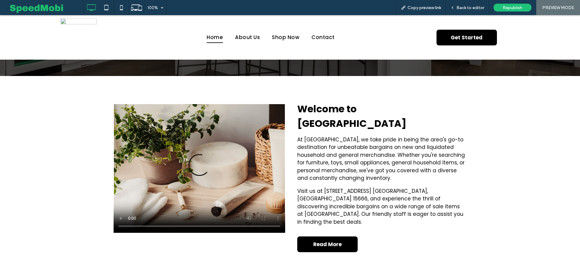
scroll to position [187, 0]
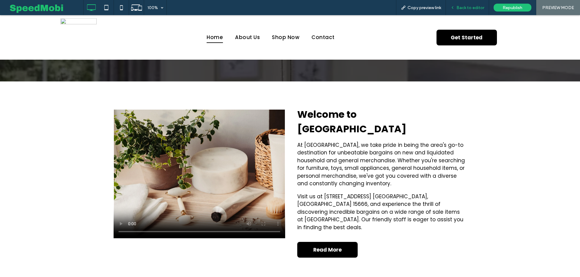
click at [472, 8] on span "Back to editor" at bounding box center [471, 7] width 28 height 5
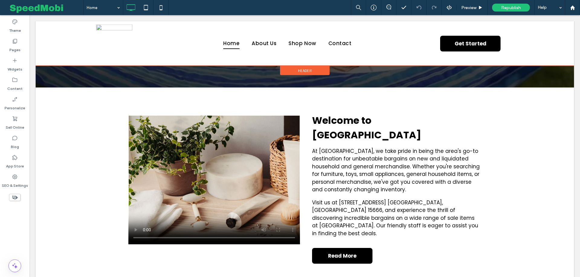
click at [456, 49] on div at bounding box center [305, 43] width 539 height 44
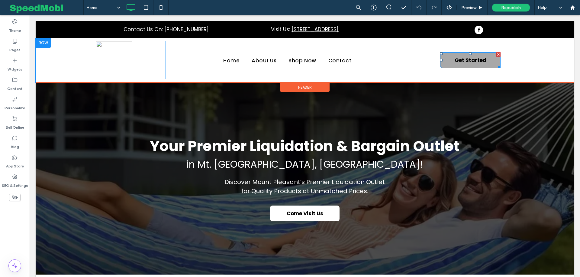
click at [461, 56] on span "Get Started" at bounding box center [471, 60] width 32 height 8
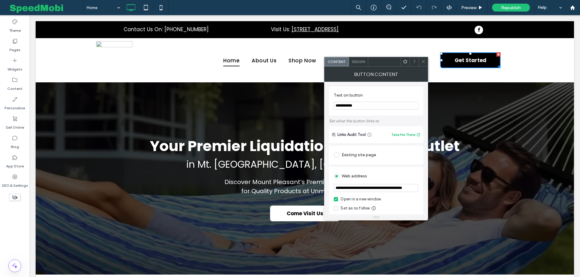
click at [382, 105] on input "**********" at bounding box center [376, 106] width 85 height 8
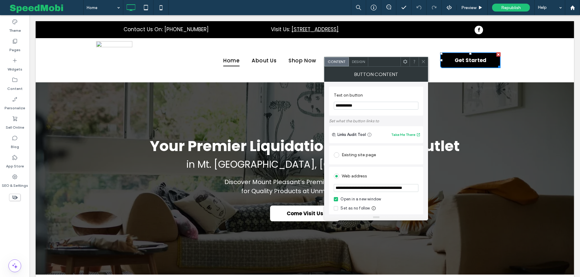
click at [382, 105] on input "**********" at bounding box center [376, 106] width 85 height 8
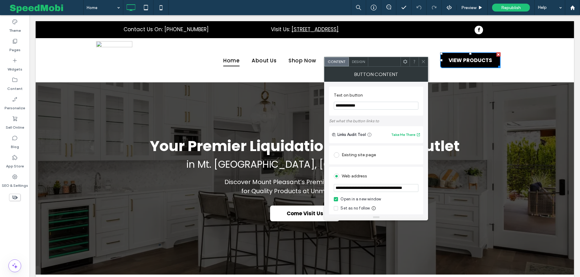
type input "**********"
click at [424, 60] on icon at bounding box center [423, 61] width 5 height 5
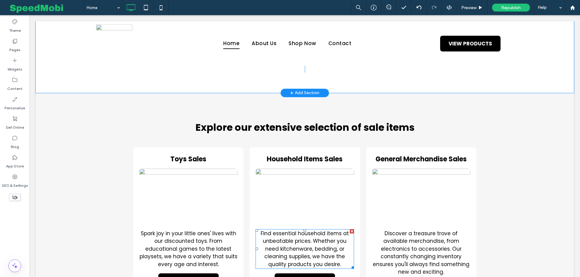
scroll to position [385, 0]
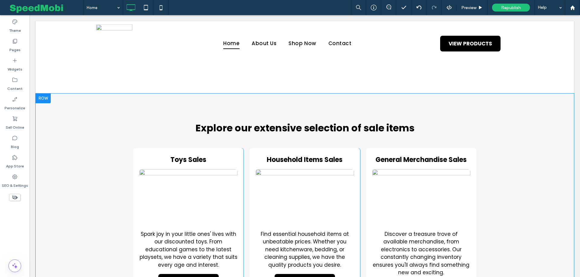
click at [41, 93] on div at bounding box center [43, 98] width 15 height 10
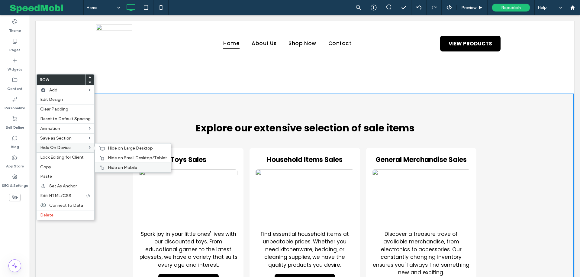
click at [107, 162] on div "Hide on Mobile" at bounding box center [133, 167] width 76 height 10
click at [108, 156] on span "Hide on Small Desktop/Tablet" at bounding box center [137, 157] width 59 height 5
click at [110, 147] on span "Hide on Large Desktop" at bounding box center [130, 147] width 45 height 5
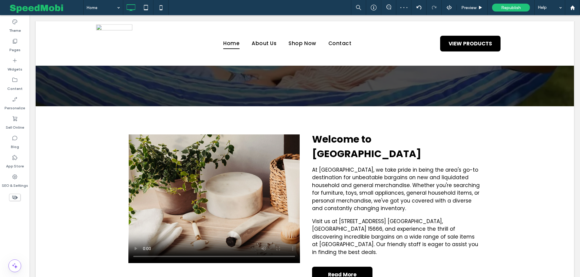
scroll to position [177, 0]
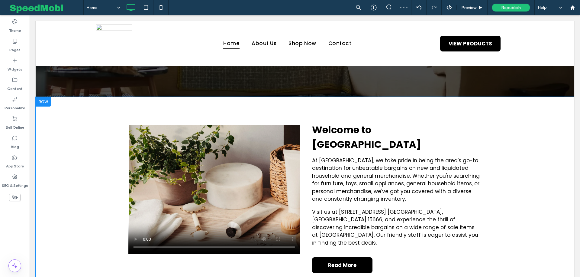
click at [40, 101] on div at bounding box center [43, 102] width 15 height 10
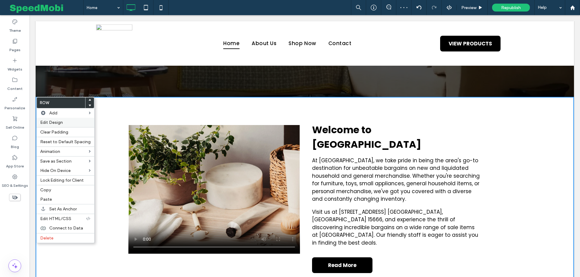
click at [46, 121] on span "Edit Design" at bounding box center [51, 122] width 23 height 5
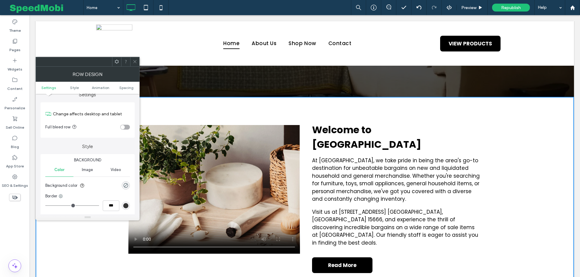
scroll to position [10, 0]
click at [124, 183] on div "rgba(0, 0, 0, 0)" at bounding box center [125, 182] width 5 height 5
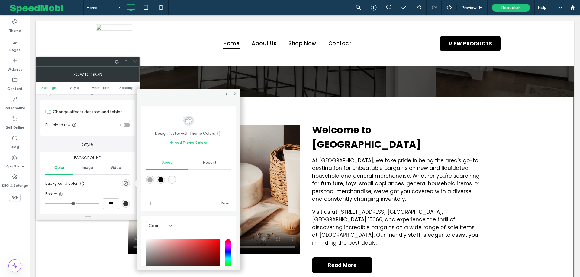
scroll to position [21, 0]
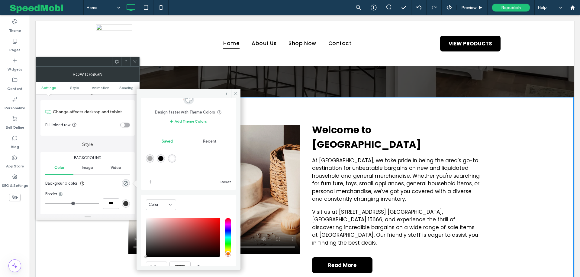
type input "*******"
type input "***"
type input "****"
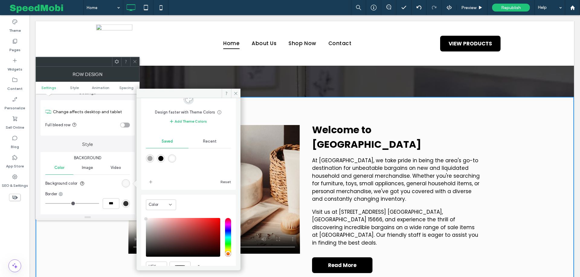
type input "*******"
drag, startPoint x: 146, startPoint y: 229, endPoint x: 140, endPoint y: 218, distance: 12.2
click at [140, 218] on div "Design faster with Theme Colors Save time with Theme Colors Create a color pale…" at bounding box center [189, 181] width 104 height 167
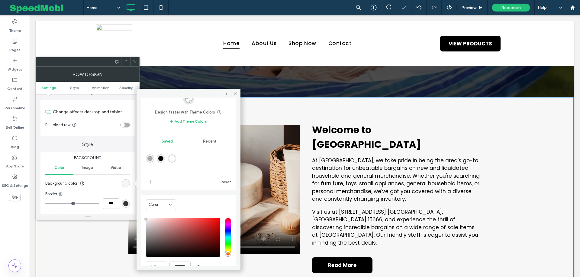
click at [136, 63] on icon at bounding box center [135, 61] width 5 height 5
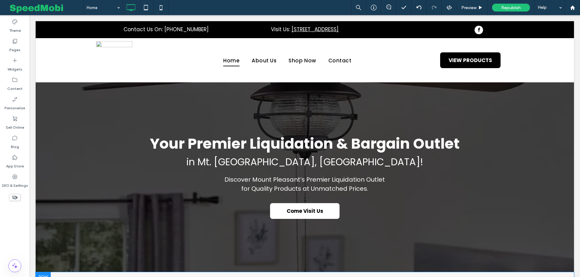
scroll to position [0, 0]
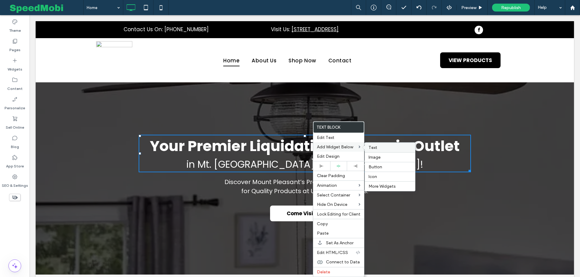
click at [369, 147] on span "Text" at bounding box center [373, 147] width 9 height 5
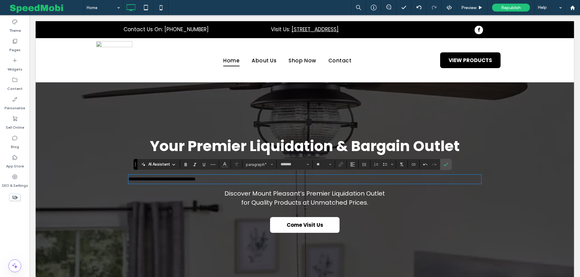
click at [214, 180] on p "**********" at bounding box center [304, 179] width 353 height 8
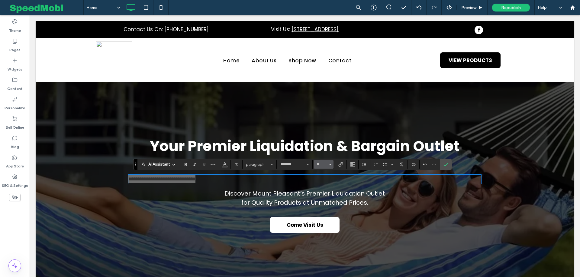
click at [317, 163] on input "**" at bounding box center [322, 164] width 12 height 5
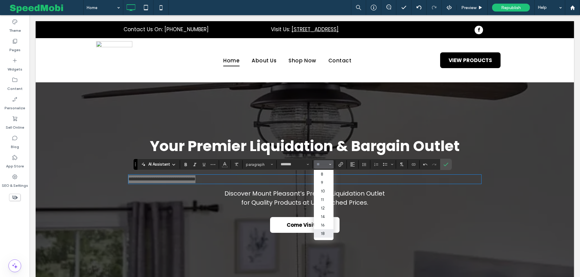
click at [323, 232] on label "18" at bounding box center [323, 233] width 19 height 8
type input "**"
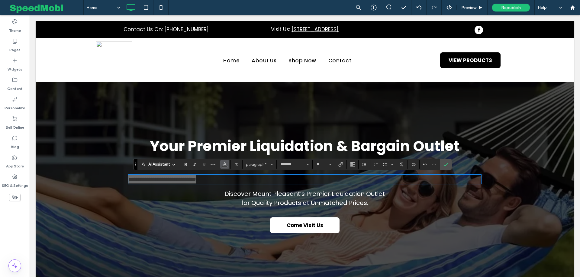
click at [222, 165] on icon "Color" at bounding box center [224, 163] width 5 height 5
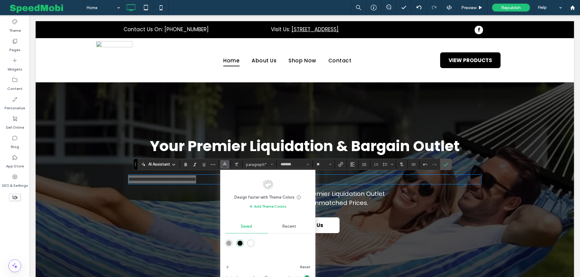
click at [253, 240] on div "rgba(255,255,255,1)" at bounding box center [250, 242] width 5 height 5
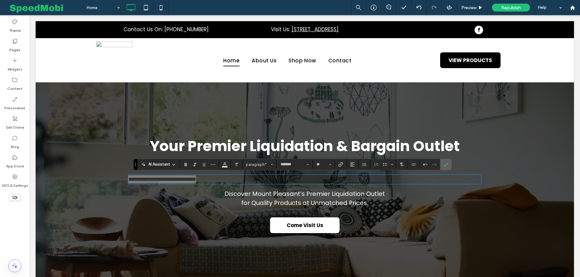
click at [444, 164] on icon "Confirm" at bounding box center [446, 164] width 5 height 5
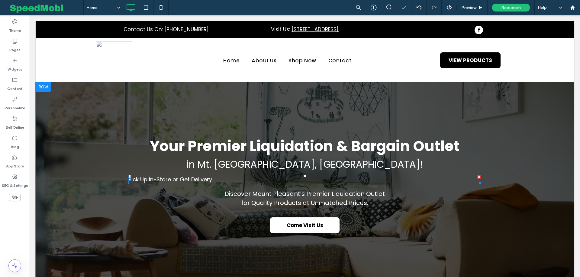
click at [186, 179] on span "Pick Up In-Store or Get Delivery" at bounding box center [170, 179] width 84 height 8
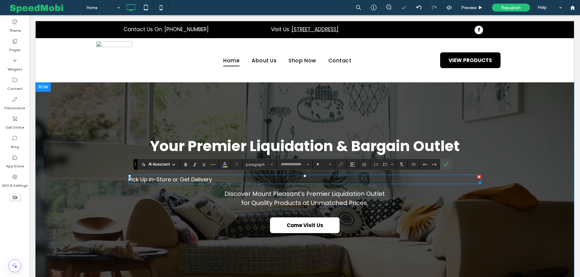
type input "*******"
type input "**"
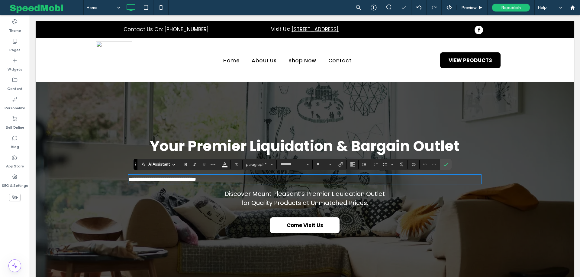
click at [189, 179] on span "**********" at bounding box center [162, 178] width 68 height 5
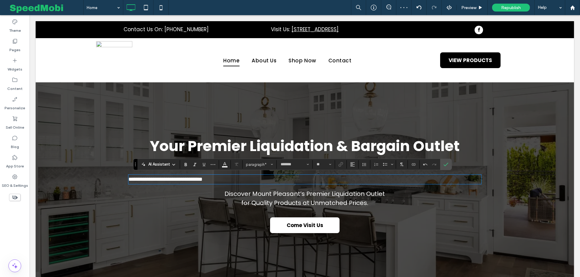
click at [226, 181] on p "**********" at bounding box center [304, 179] width 353 height 8
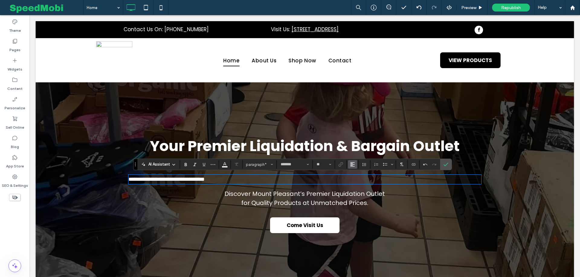
click at [352, 167] on span "Alignment" at bounding box center [352, 164] width 5 height 8
click at [356, 180] on label "ui.textEditor.alignment.center" at bounding box center [358, 182] width 21 height 9
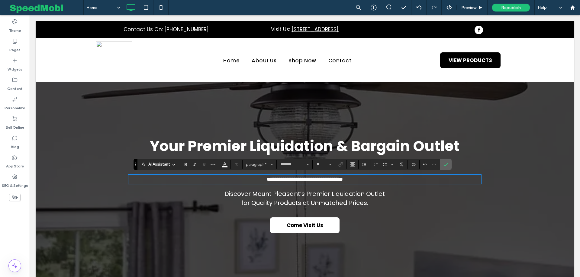
drag, startPoint x: 442, startPoint y: 164, endPoint x: 354, endPoint y: 165, distance: 88.2
click at [444, 164] on use "Confirm" at bounding box center [446, 165] width 5 height 4
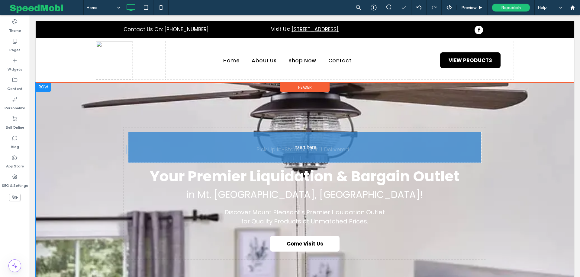
drag, startPoint x: 376, startPoint y: 180, endPoint x: 374, endPoint y: 151, distance: 29.4
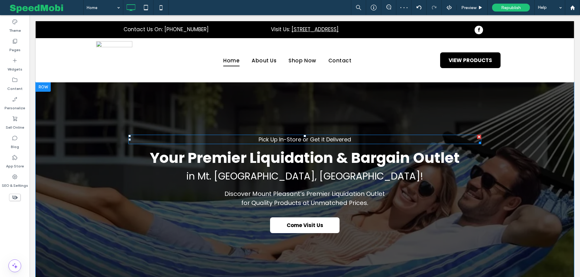
click at [364, 140] on p "Pick Up In-Store or Get it Delivered" at bounding box center [304, 139] width 353 height 8
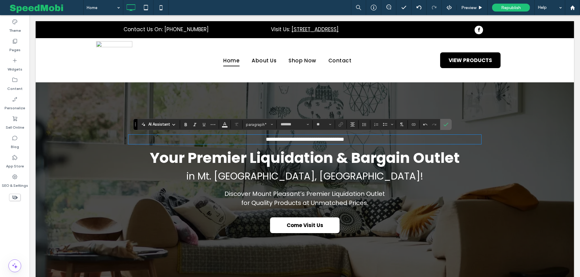
click at [444, 123] on icon "Confirm" at bounding box center [446, 124] width 5 height 5
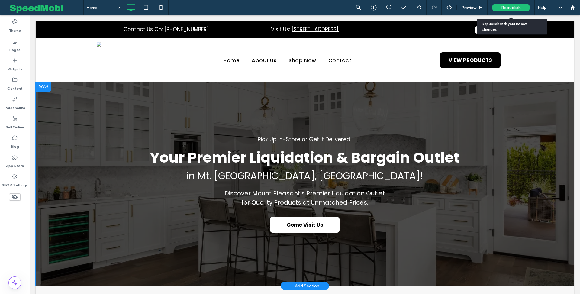
click at [501, 6] on span "Republish" at bounding box center [511, 7] width 20 height 5
